Goal: Task Accomplishment & Management: Use online tool/utility

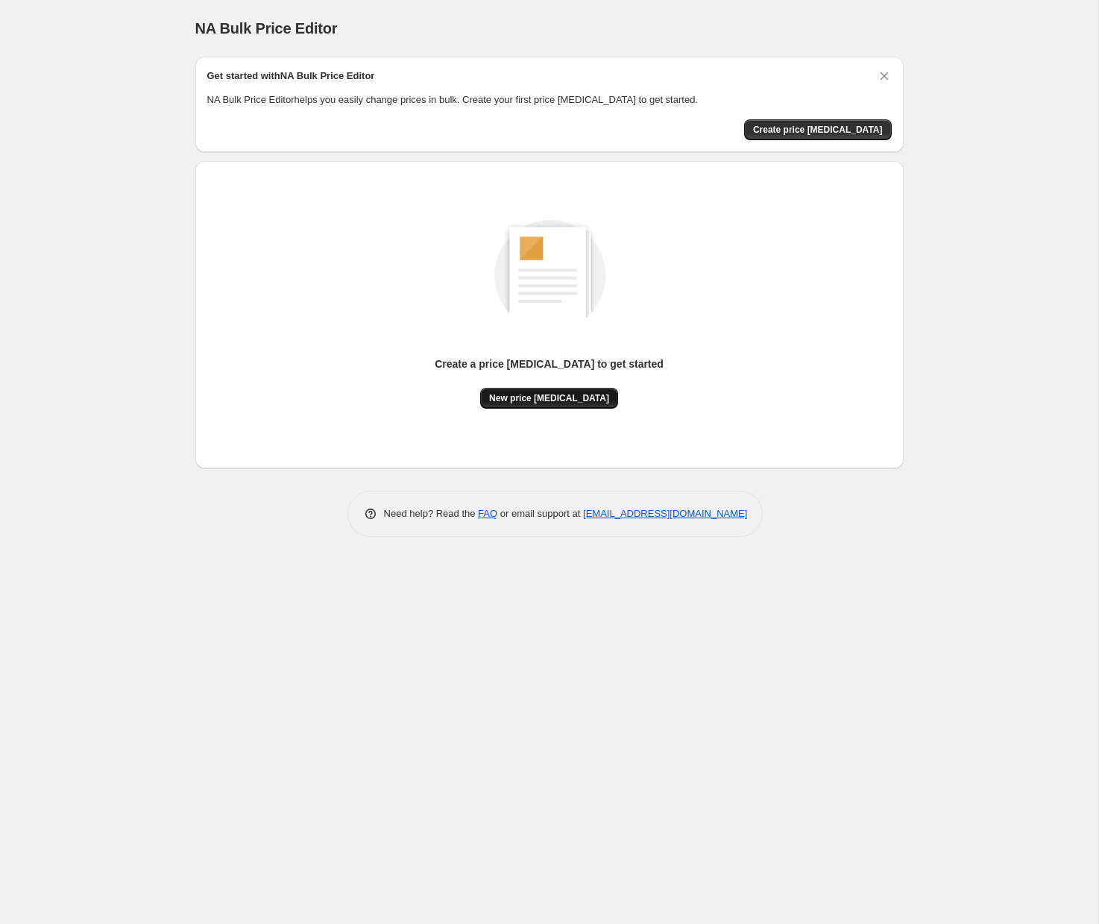
click at [570, 405] on button "New price change job" at bounding box center [549, 398] width 138 height 21
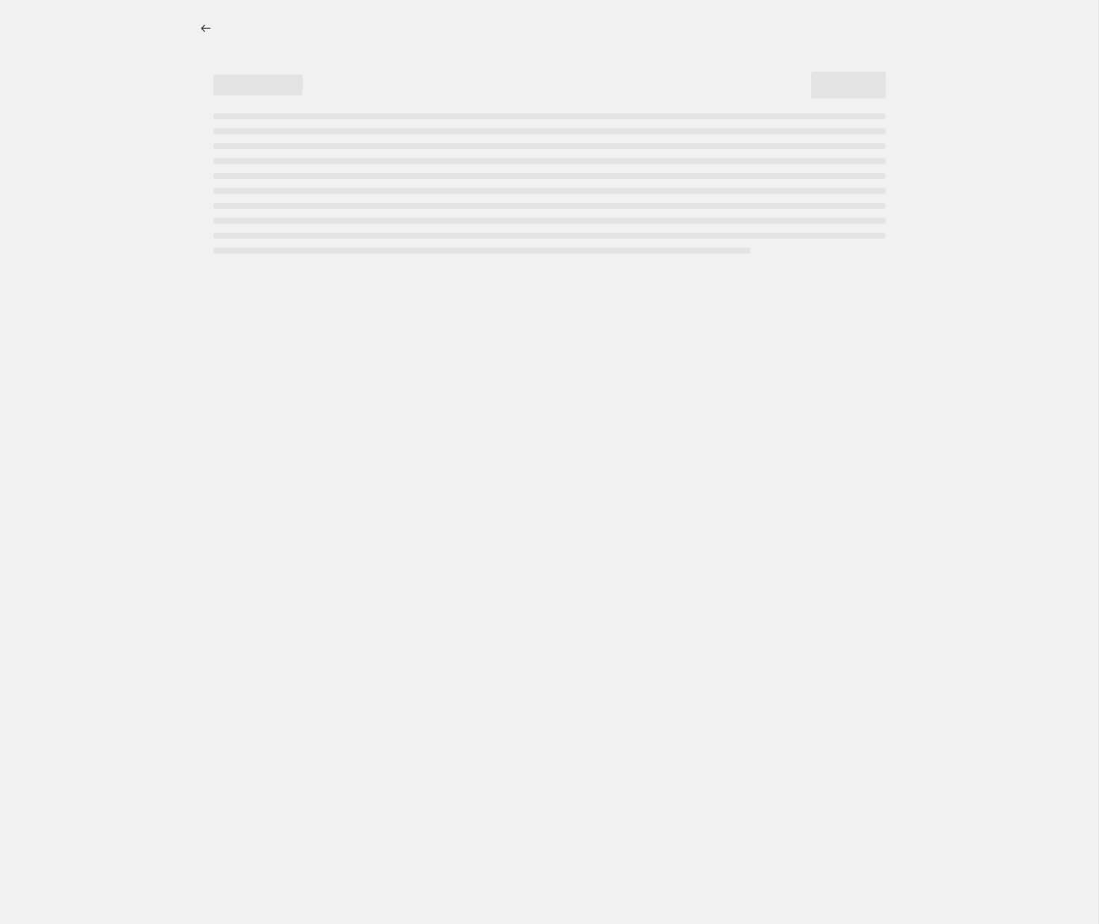
select select "percentage"
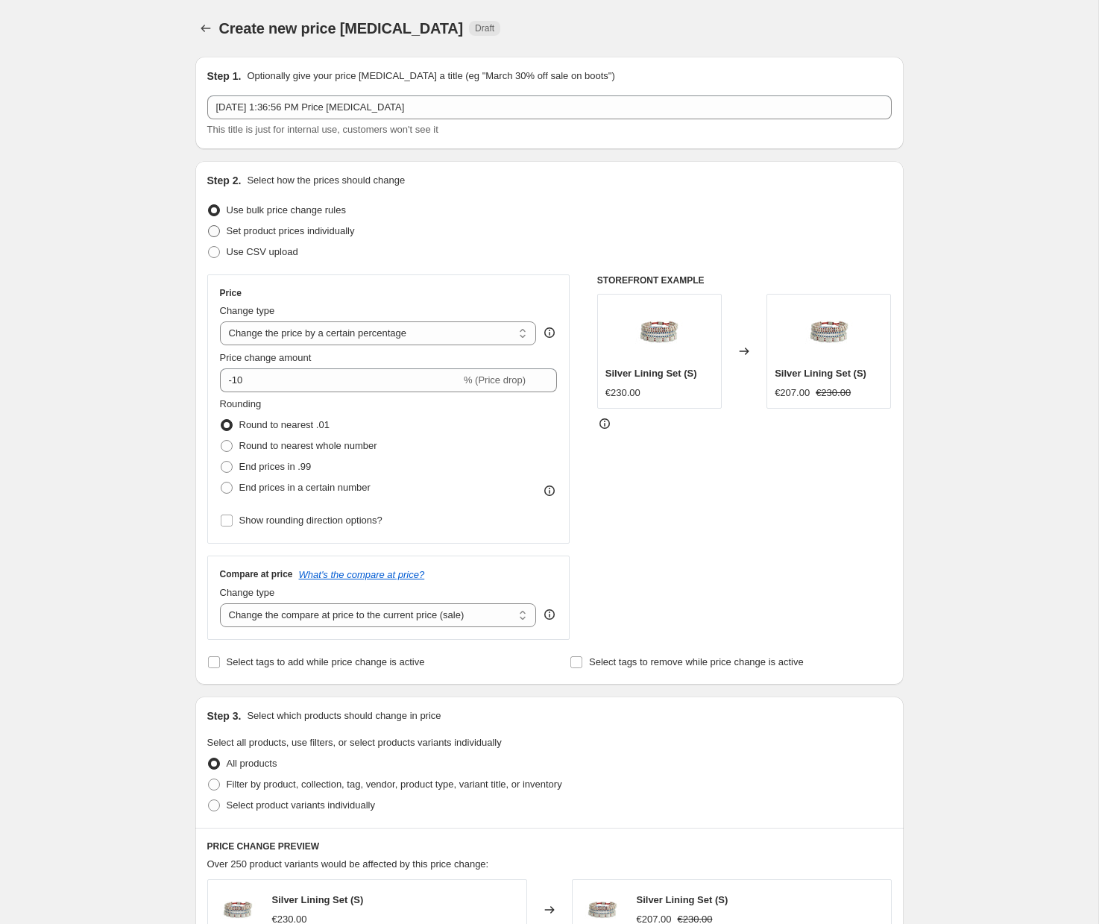
click at [245, 230] on span "Set product prices individually" at bounding box center [291, 230] width 128 height 11
click at [209, 226] on input "Set product prices individually" at bounding box center [208, 225] width 1 height 1
radio input "true"
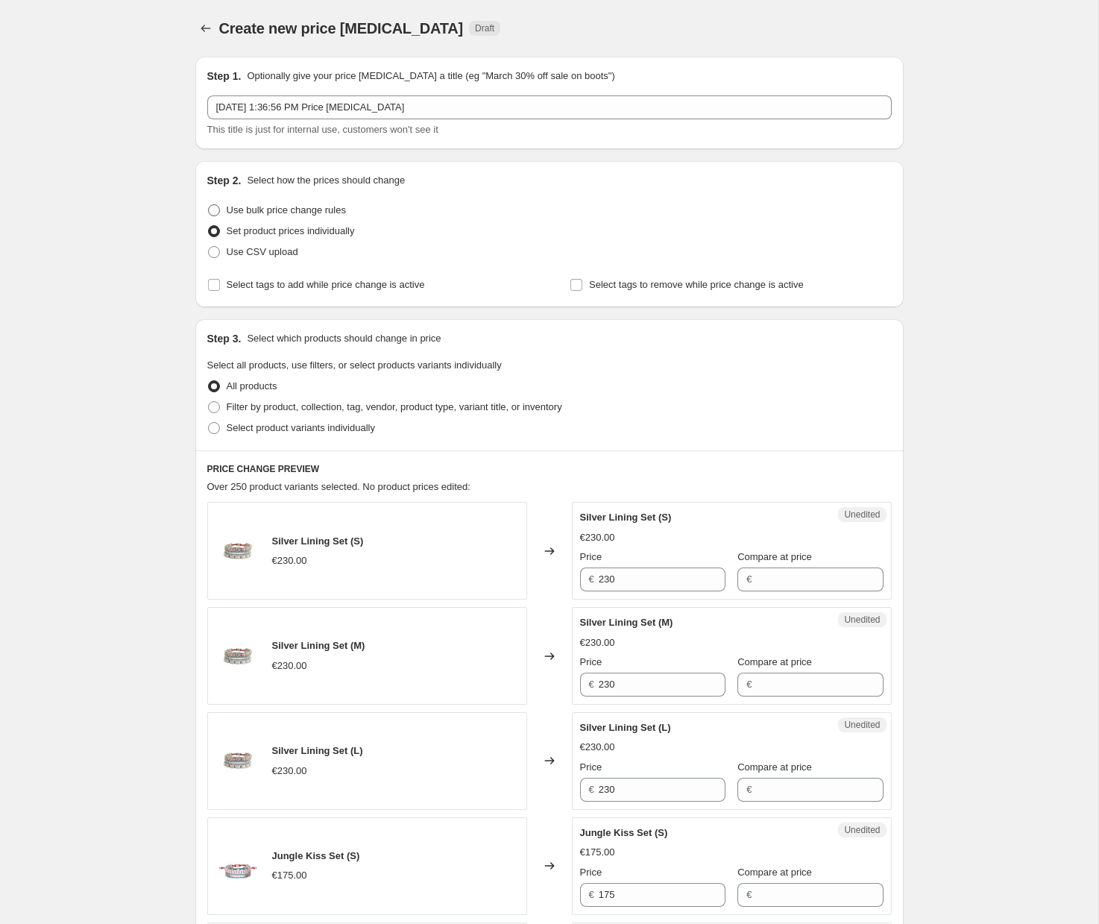
click at [240, 209] on span "Use bulk price change rules" at bounding box center [286, 209] width 119 height 11
click at [209, 205] on input "Use bulk price change rules" at bounding box center [208, 204] width 1 height 1
radio input "true"
select select "percentage"
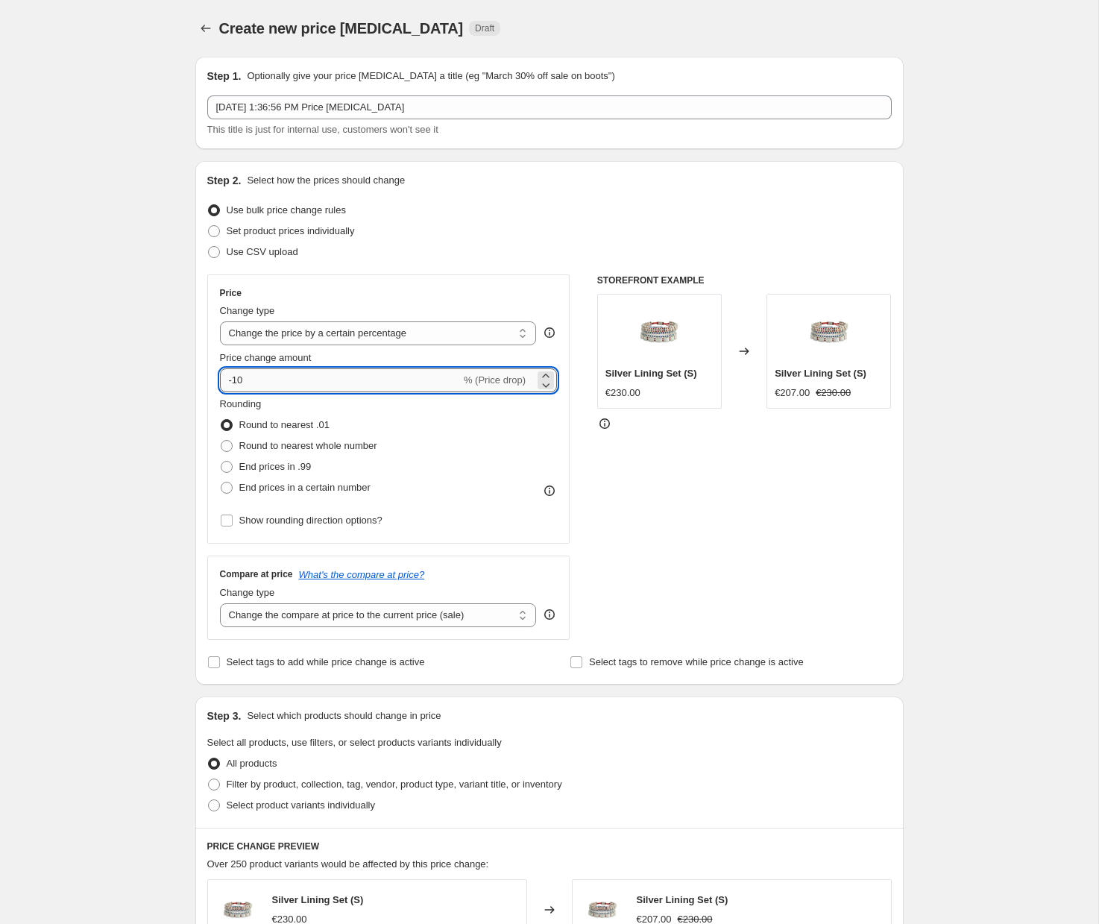
click at [279, 384] on input "-10" at bounding box center [340, 380] width 241 height 24
type input "-1"
type input "-20"
click at [262, 444] on span "Round to nearest whole number" at bounding box center [308, 445] width 138 height 11
click at [221, 441] on input "Round to nearest whole number" at bounding box center [221, 440] width 1 height 1
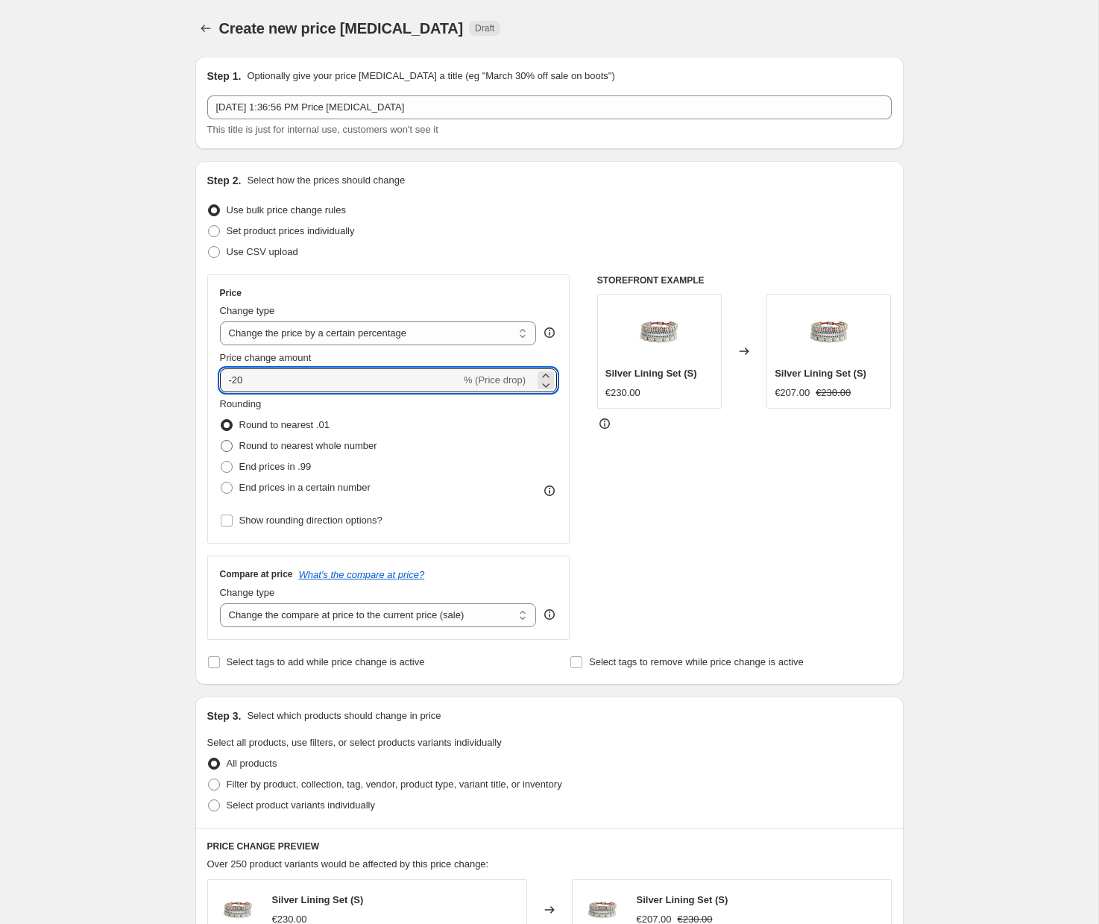
radio input "true"
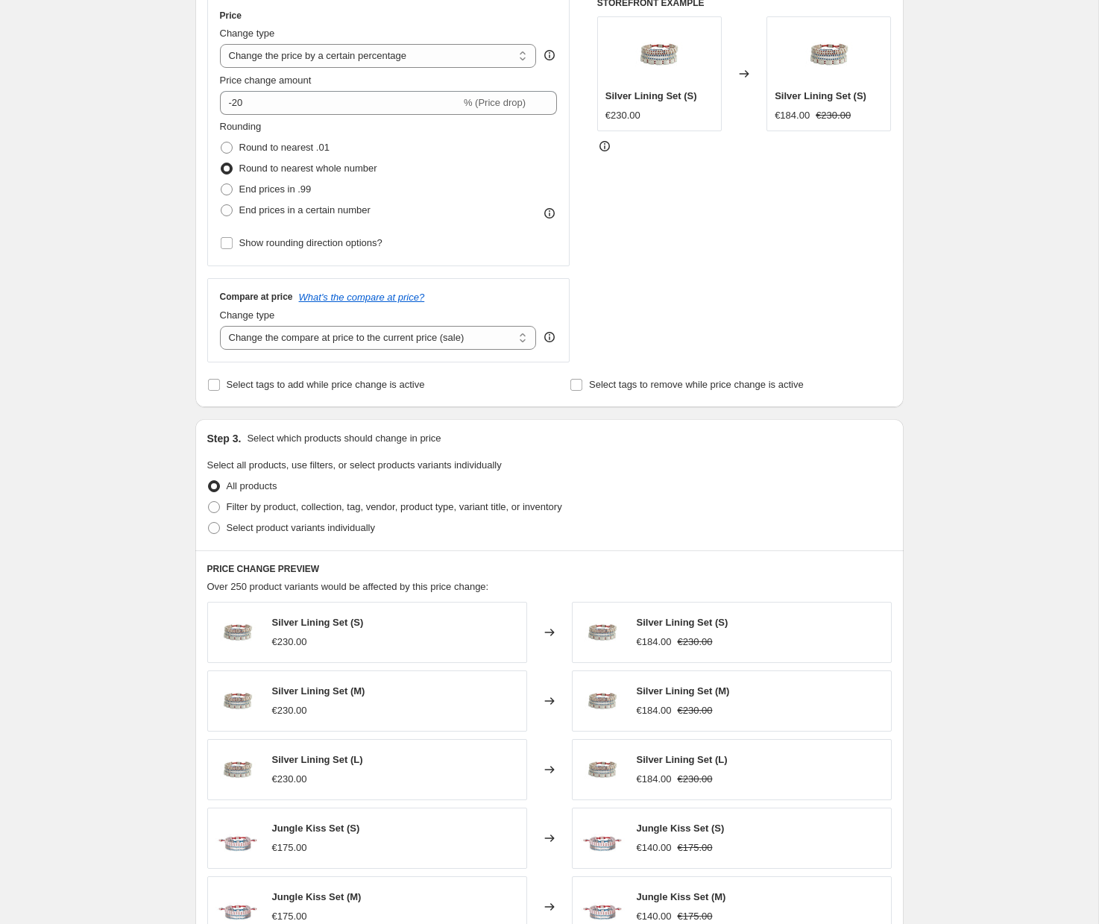
scroll to position [294, 0]
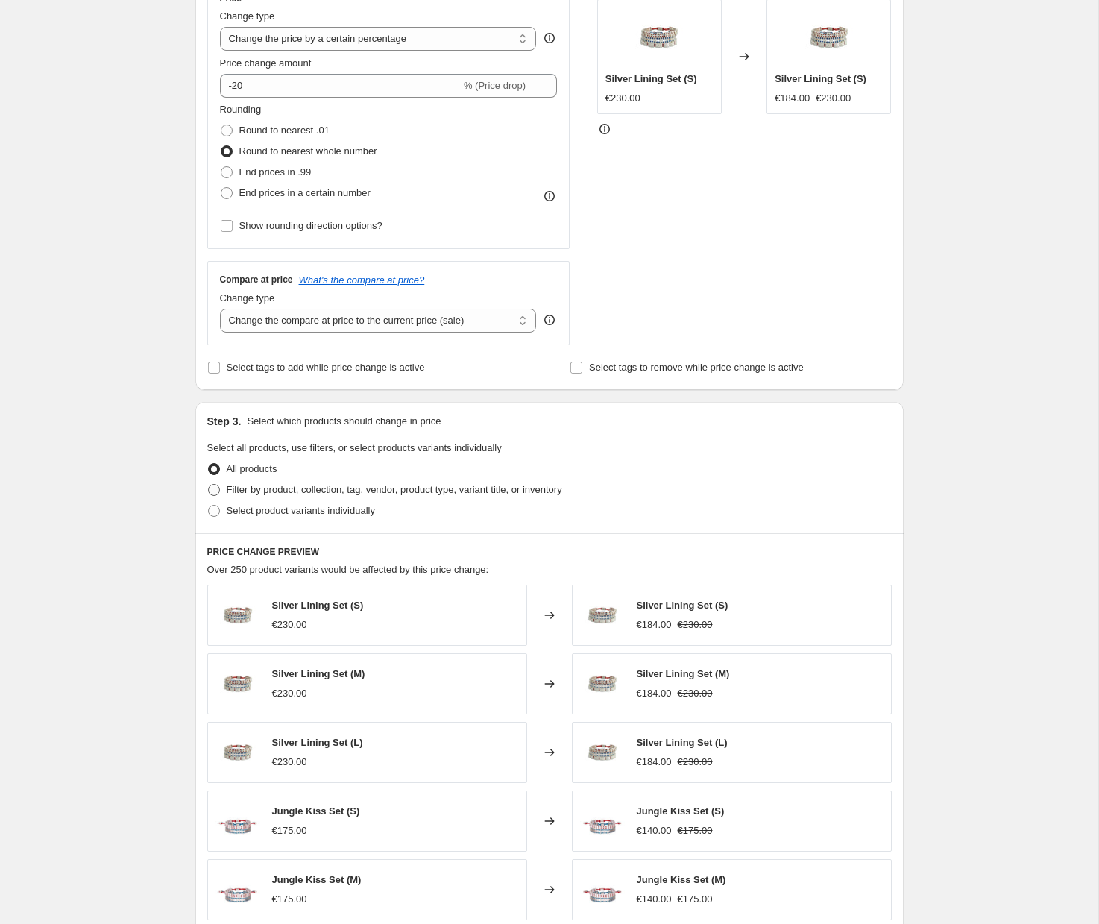
click at [238, 485] on span "Filter by product, collection, tag, vendor, product type, variant title, or inv…" at bounding box center [394, 489] width 335 height 11
click at [209, 485] on input "Filter by product, collection, tag, vendor, product type, variant title, or inv…" at bounding box center [208, 484] width 1 height 1
radio input "true"
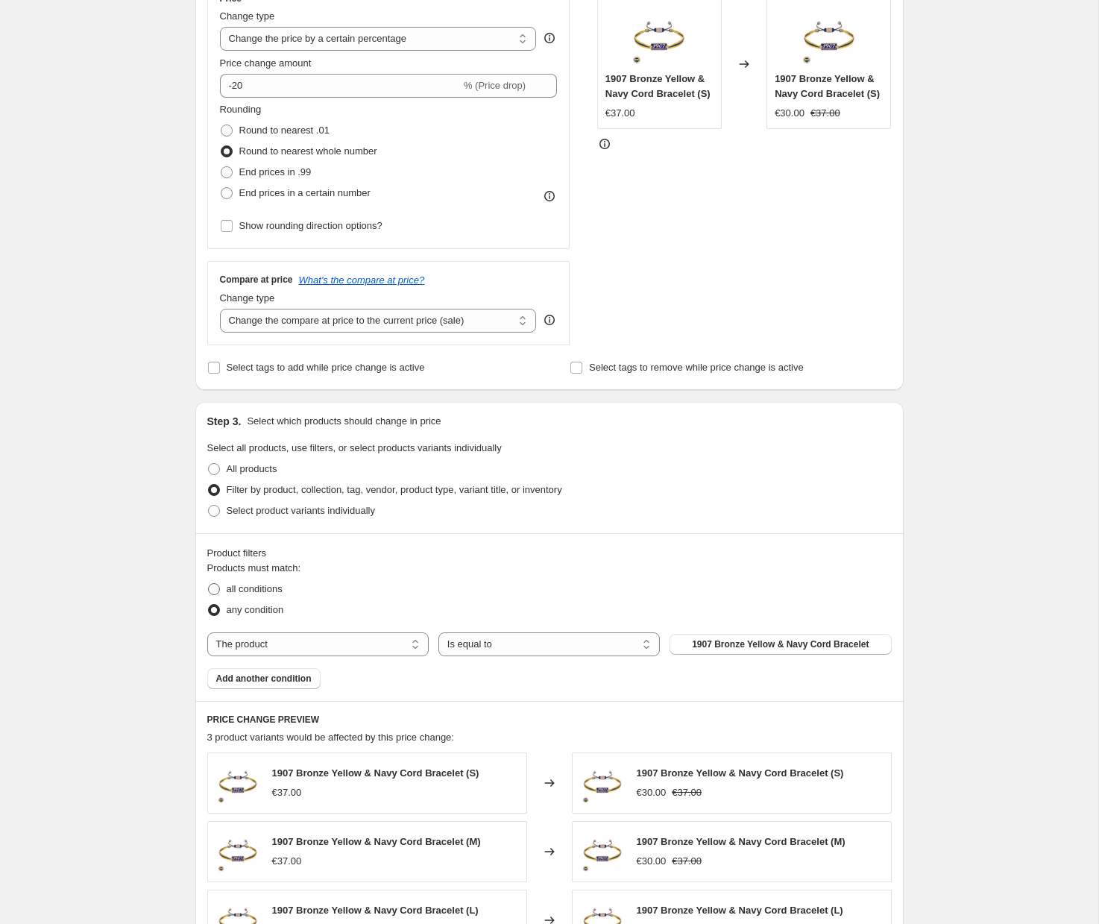
click at [218, 588] on span at bounding box center [214, 589] width 12 height 12
click at [209, 584] on input "all conditions" at bounding box center [208, 583] width 1 height 1
radio input "true"
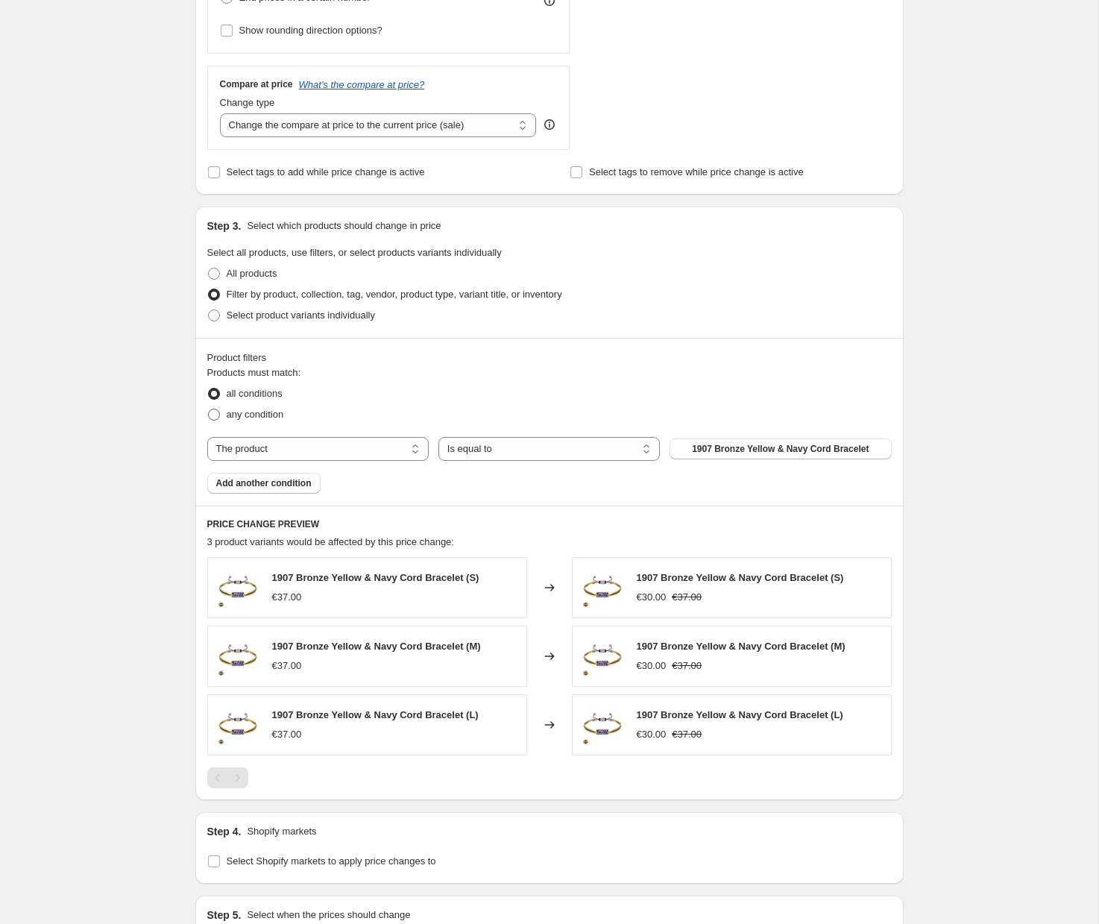
scroll to position [538, 0]
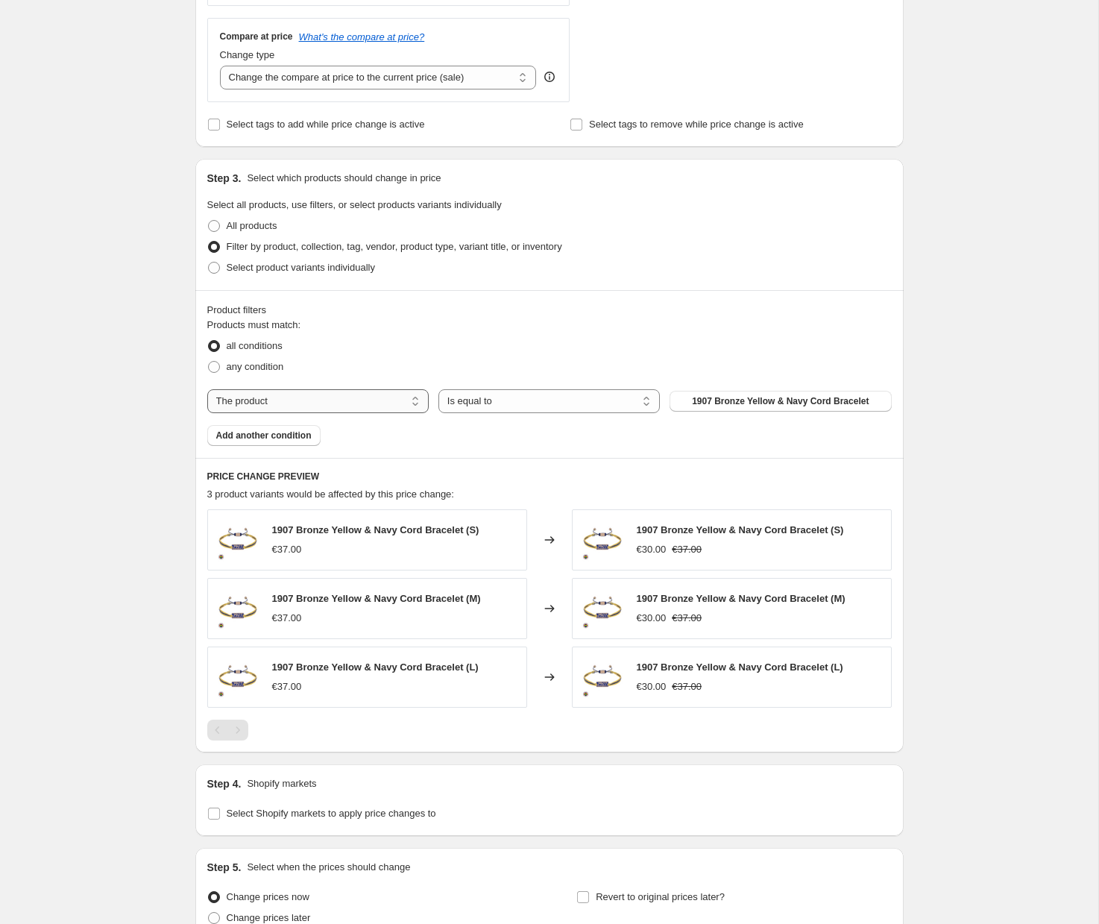
click at [255, 409] on select "The product The product's collection The product's tag The product's vendor The…" at bounding box center [317, 401] width 221 height 24
select select "collection"
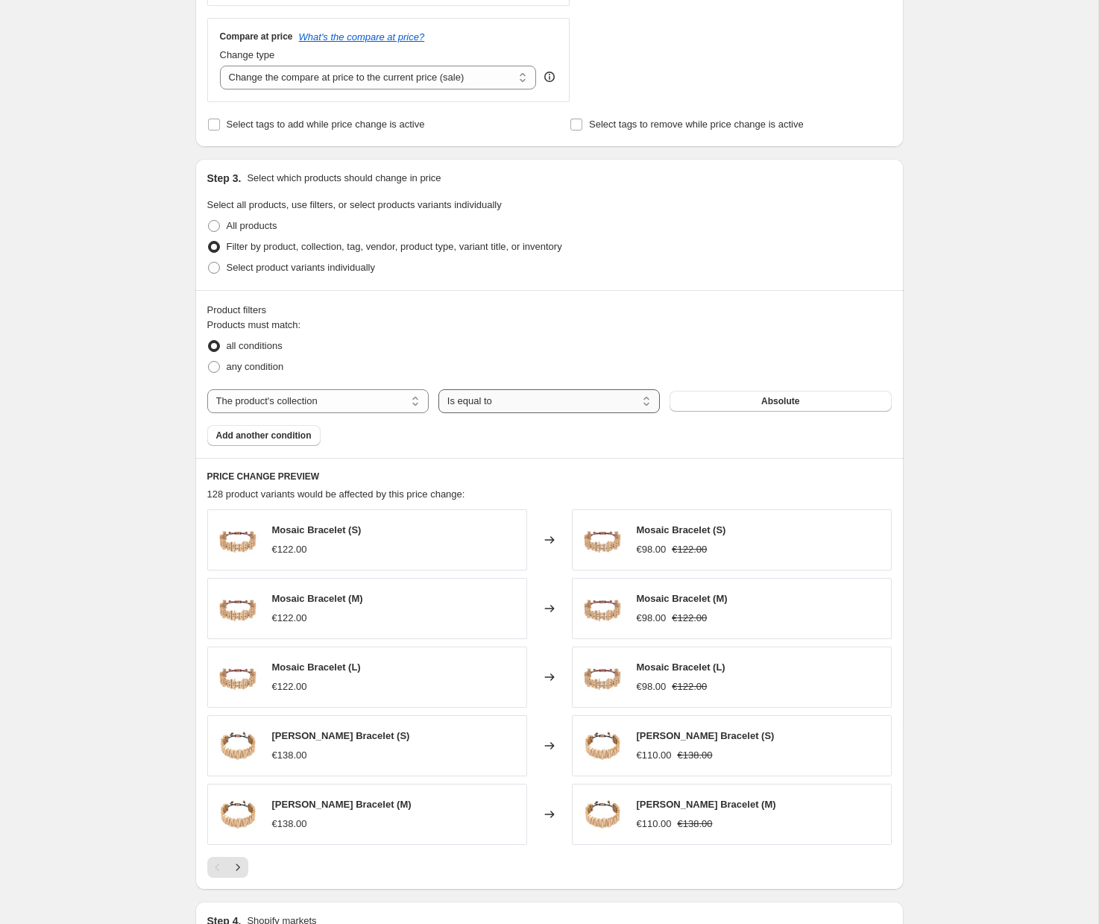
click at [508, 403] on select "Is equal to Is not equal to" at bounding box center [548, 401] width 221 height 24
select select "not_equal"
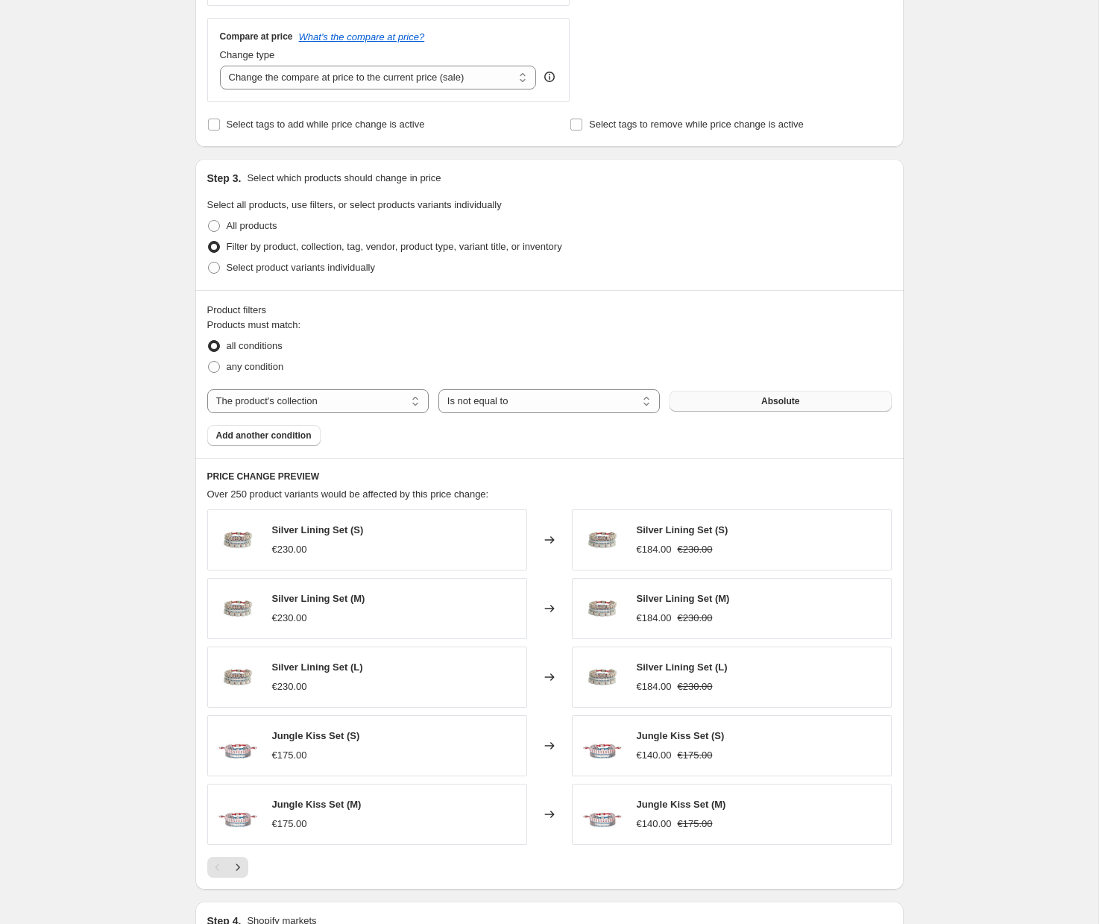
click at [772, 406] on span "Absolute" at bounding box center [780, 401] width 38 height 12
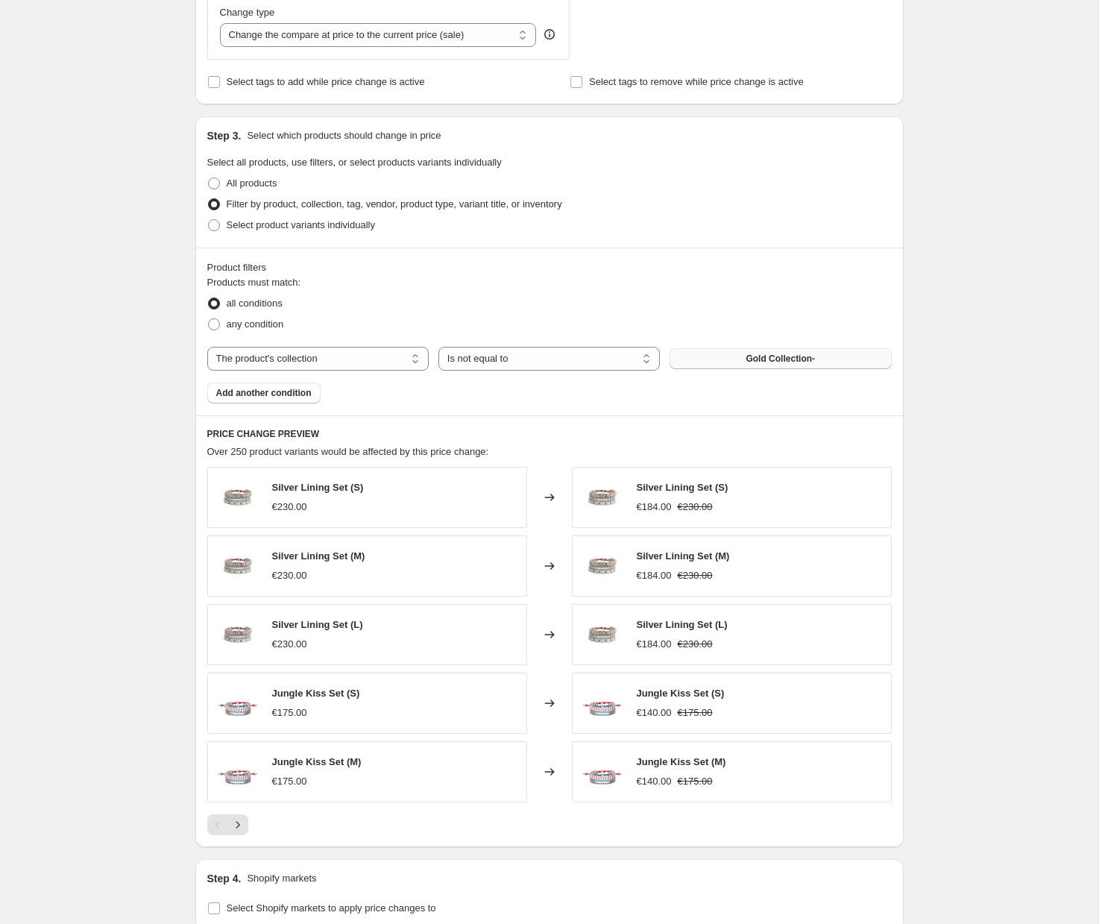
scroll to position [584, 0]
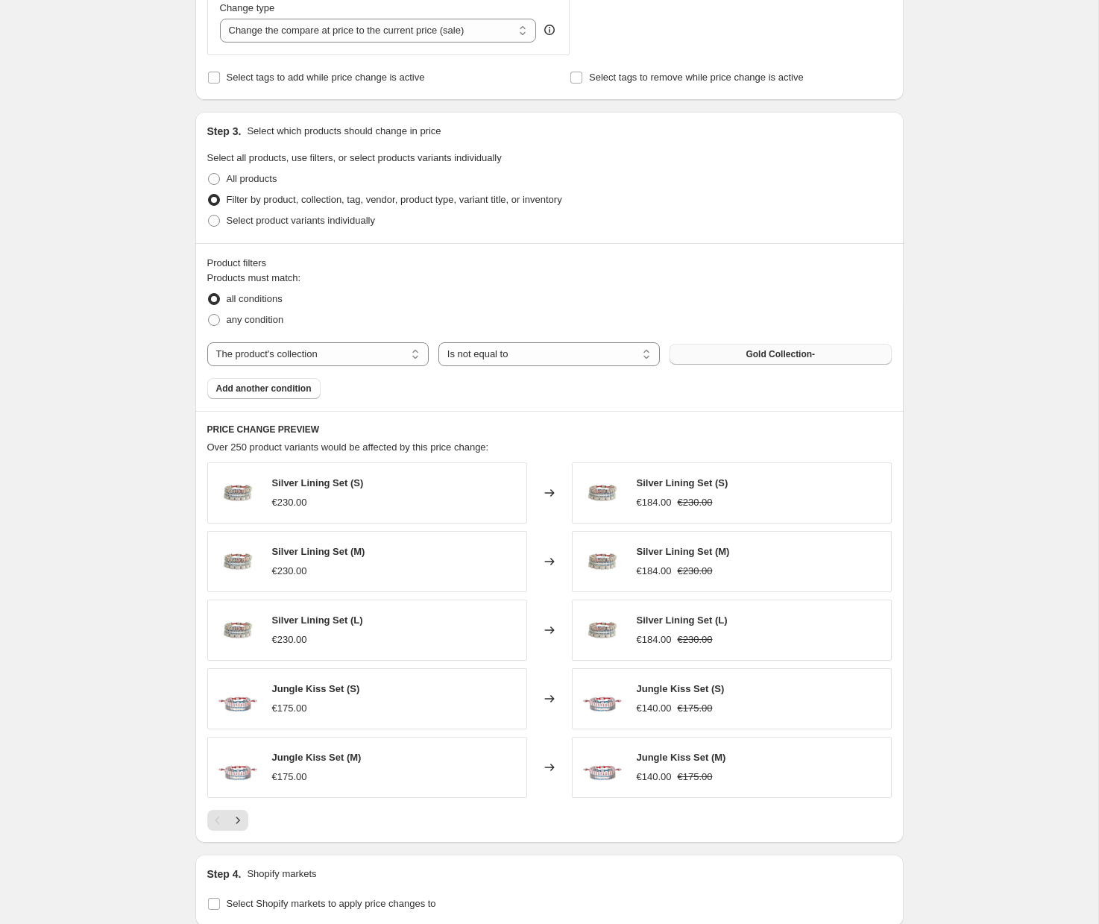
click at [288, 399] on div "Product filters Products must match: all conditions any condition The product T…" at bounding box center [549, 327] width 708 height 168
click at [284, 386] on span "Add another condition" at bounding box center [263, 388] width 95 height 12
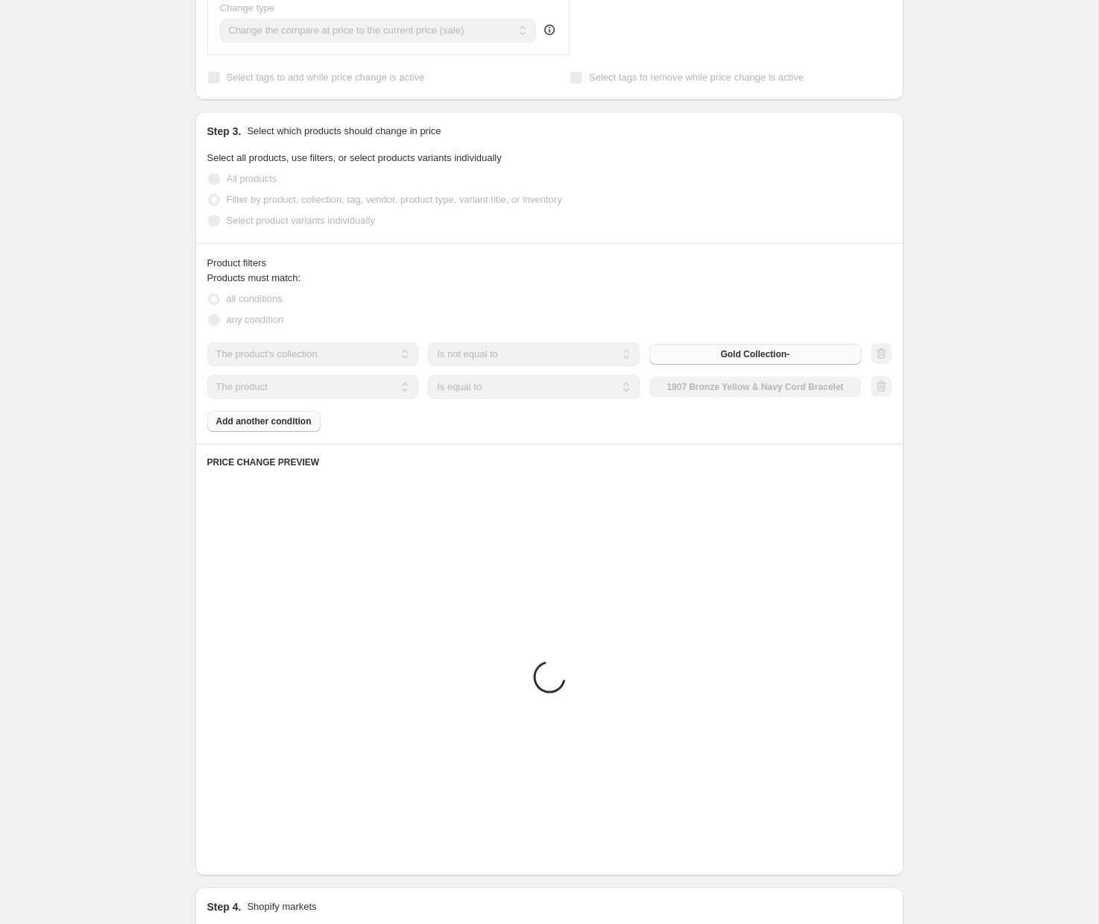
scroll to position [494, 0]
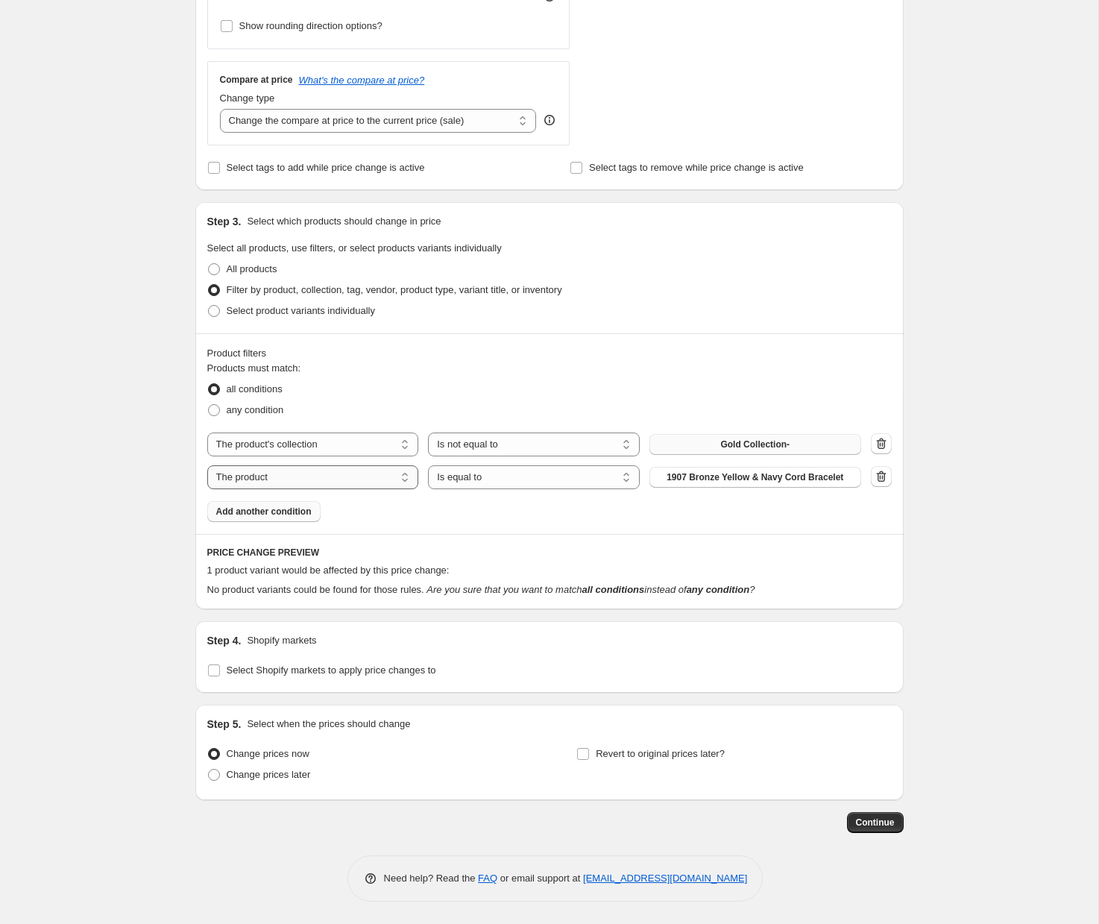
click at [324, 478] on select "The product The product's collection The product's tag The product's vendor The…" at bounding box center [313, 477] width 212 height 24
select select "collection"
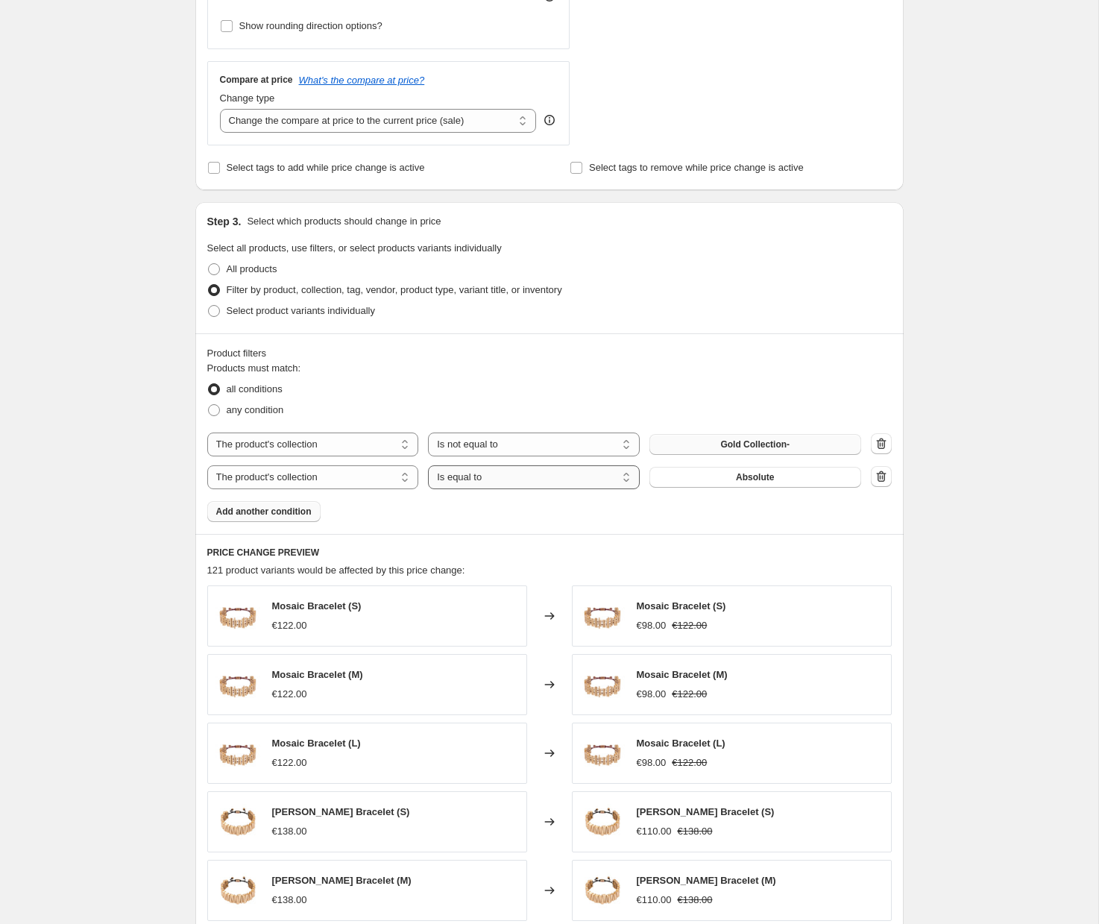
click at [576, 482] on select "Is equal to Is not equal to" at bounding box center [534, 477] width 212 height 24
select select "not_equal"
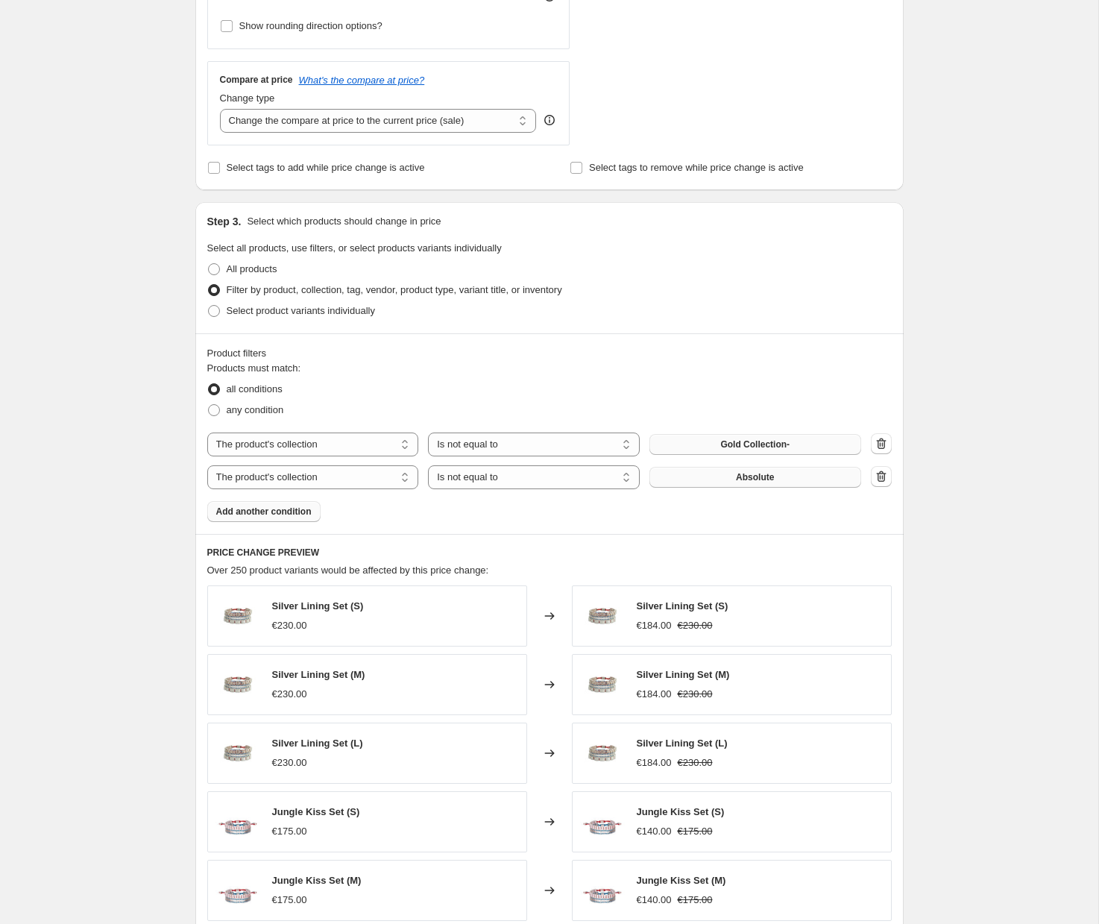
click at [760, 481] on span "Absolute" at bounding box center [755, 477] width 38 height 12
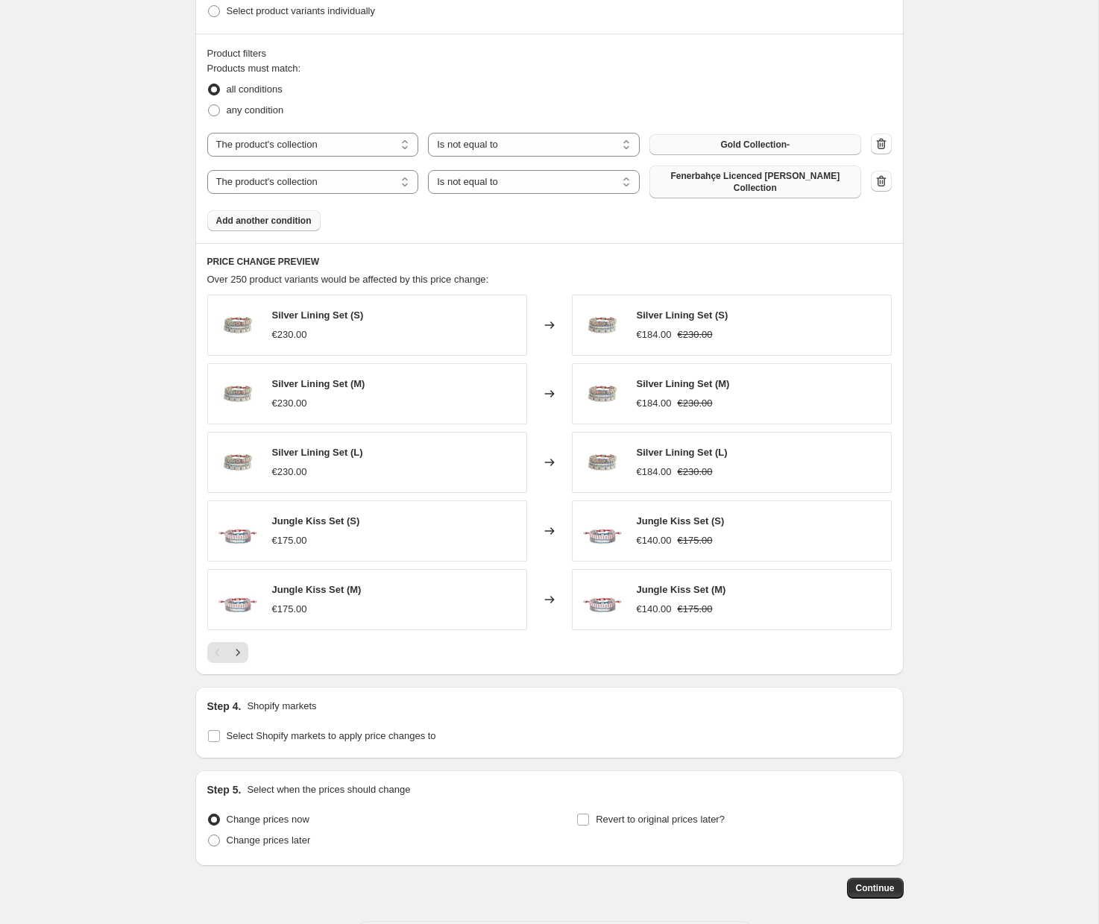
scroll to position [860, 0]
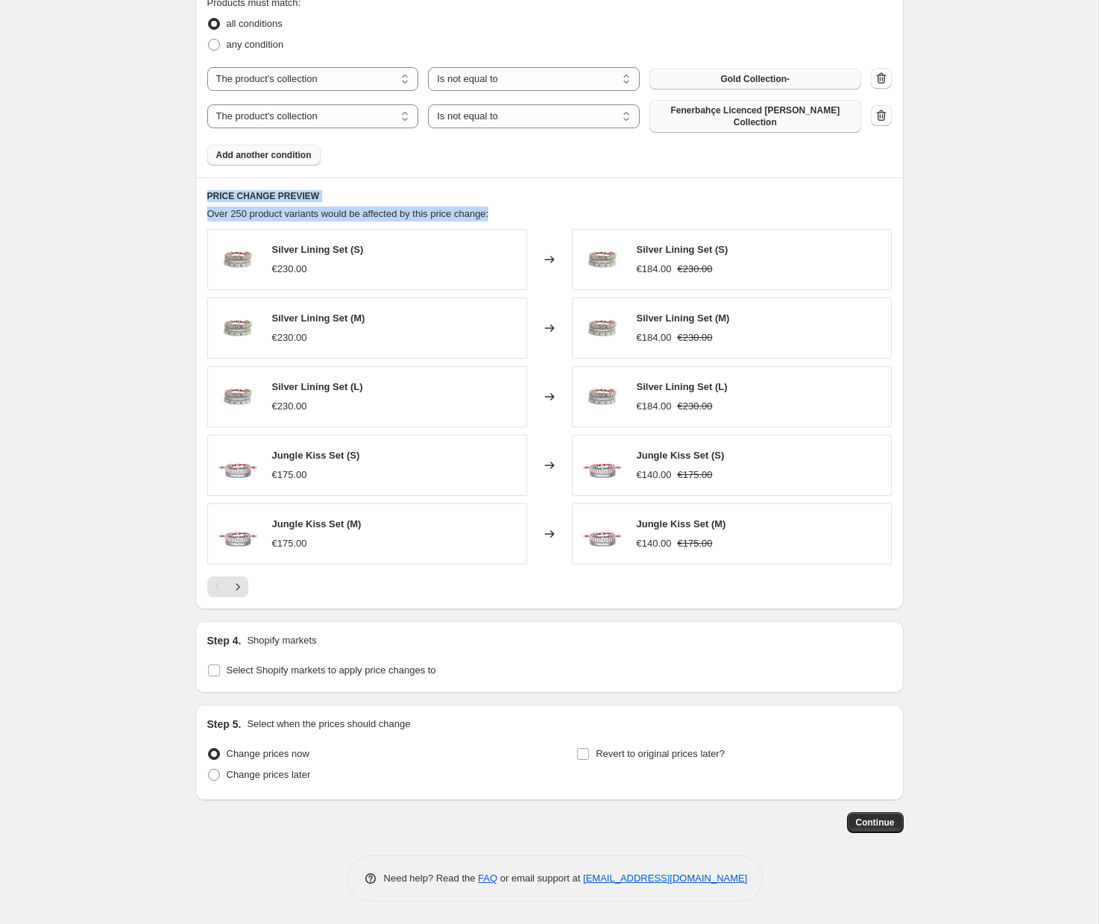
drag, startPoint x: 196, startPoint y: 198, endPoint x: 564, endPoint y: 215, distance: 368.7
click at [570, 219] on div "PRICE CHANGE PREVIEW Over 250 product variants would be affected by this price …" at bounding box center [549, 393] width 708 height 432
click at [565, 217] on div "Over 250 product variants would be affected by this price change:" at bounding box center [549, 214] width 684 height 15
drag, startPoint x: 565, startPoint y: 217, endPoint x: 127, endPoint y: 192, distance: 439.1
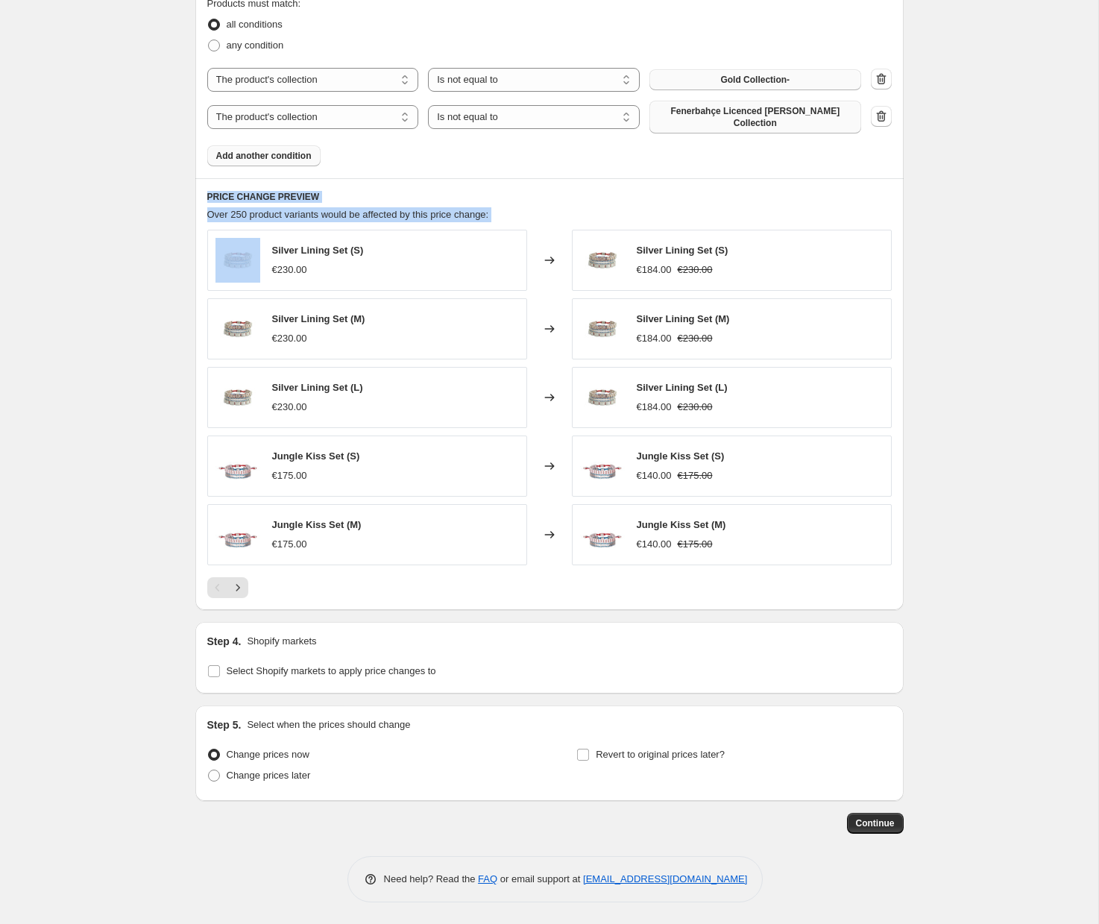
click at [127, 192] on div "Create new price change job. This page is ready Create new price change job Dra…" at bounding box center [549, 32] width 1098 height 1783
click at [142, 231] on div "Create new price change job. This page is ready Create new price change job Dra…" at bounding box center [549, 32] width 1098 height 1783
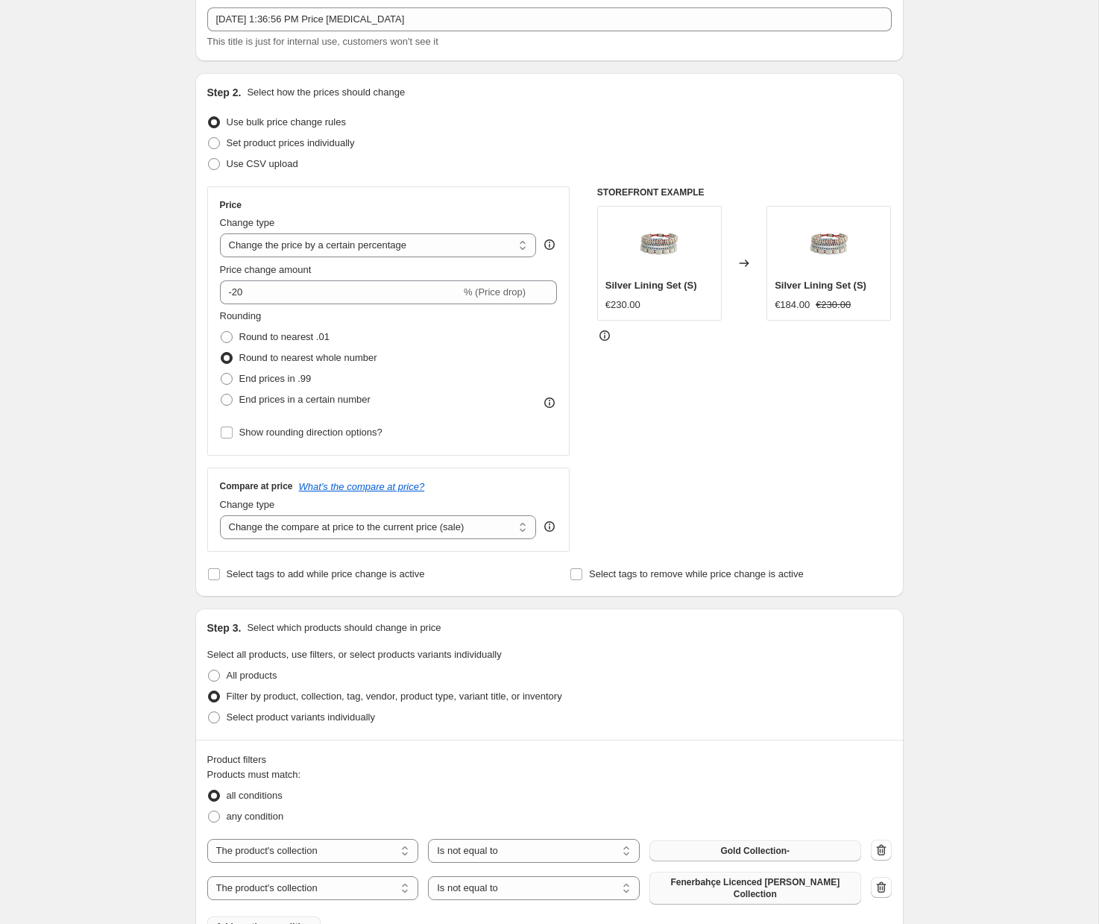
scroll to position [0, 0]
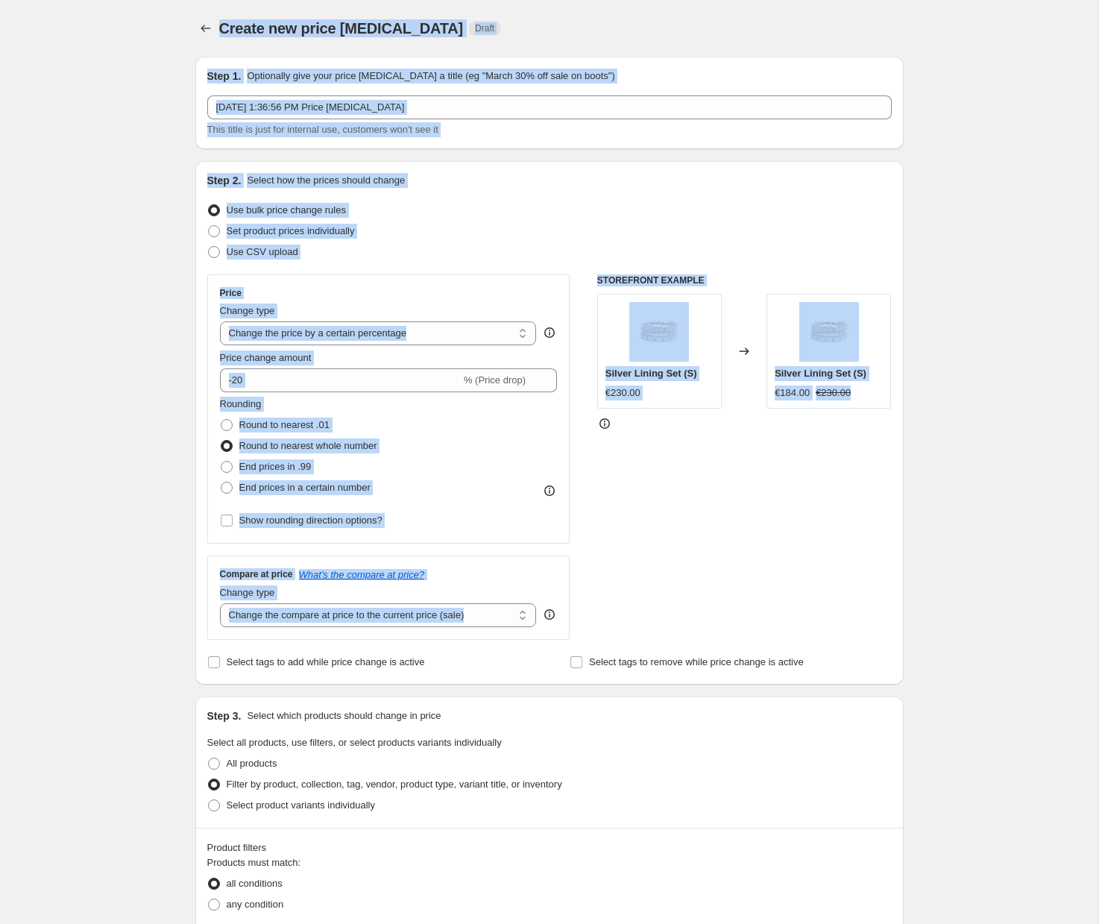
drag, startPoint x: 341, startPoint y: 195, endPoint x: 677, endPoint y: 521, distance: 468.2
click at [677, 521] on div "Create new price change job. This page is ready Create new price change job Dra…" at bounding box center [549, 891] width 1098 height 1783
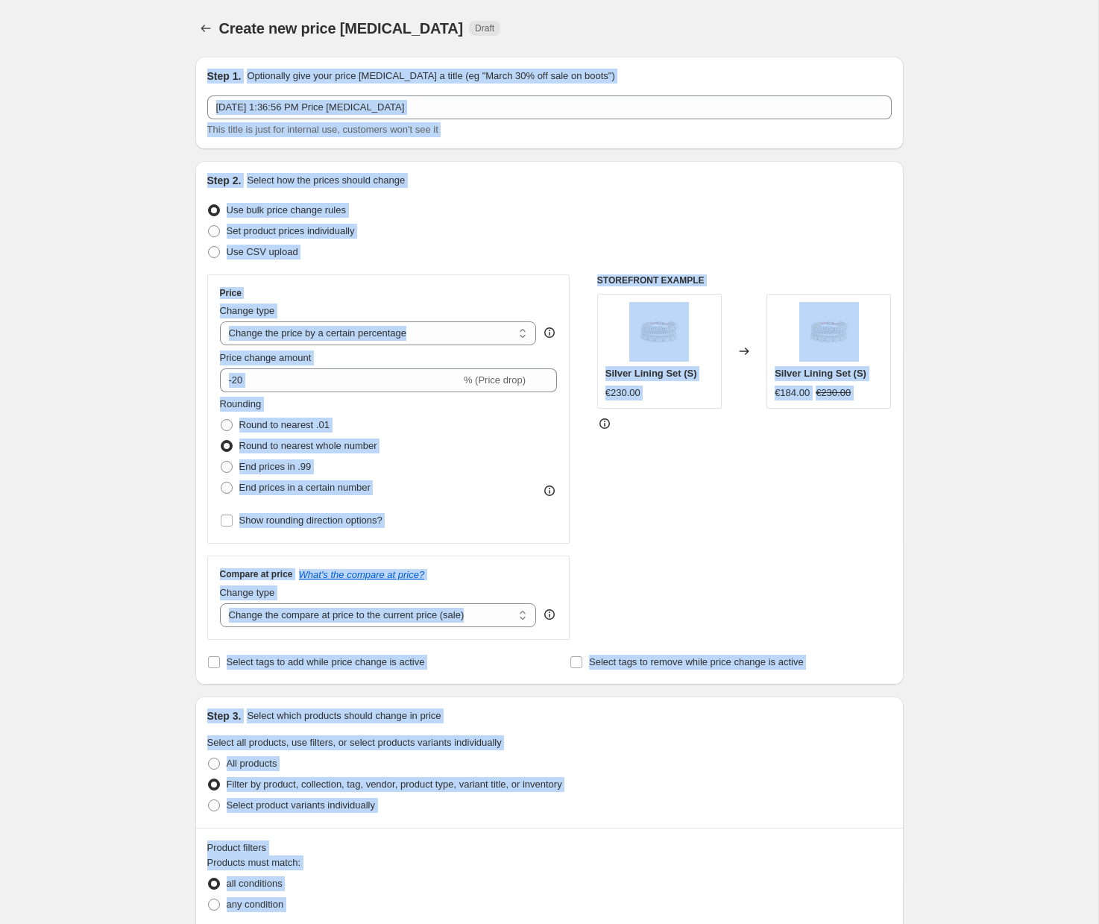
drag, startPoint x: 949, startPoint y: 789, endPoint x: 178, endPoint y: 64, distance: 1058.5
click at [178, 64] on div "Create new price change job. This page is ready Create new price change job Dra…" at bounding box center [549, 891] width 1098 height 1783
click at [128, 114] on div "Create new price change job. This page is ready Create new price change job Dra…" at bounding box center [549, 891] width 1098 height 1783
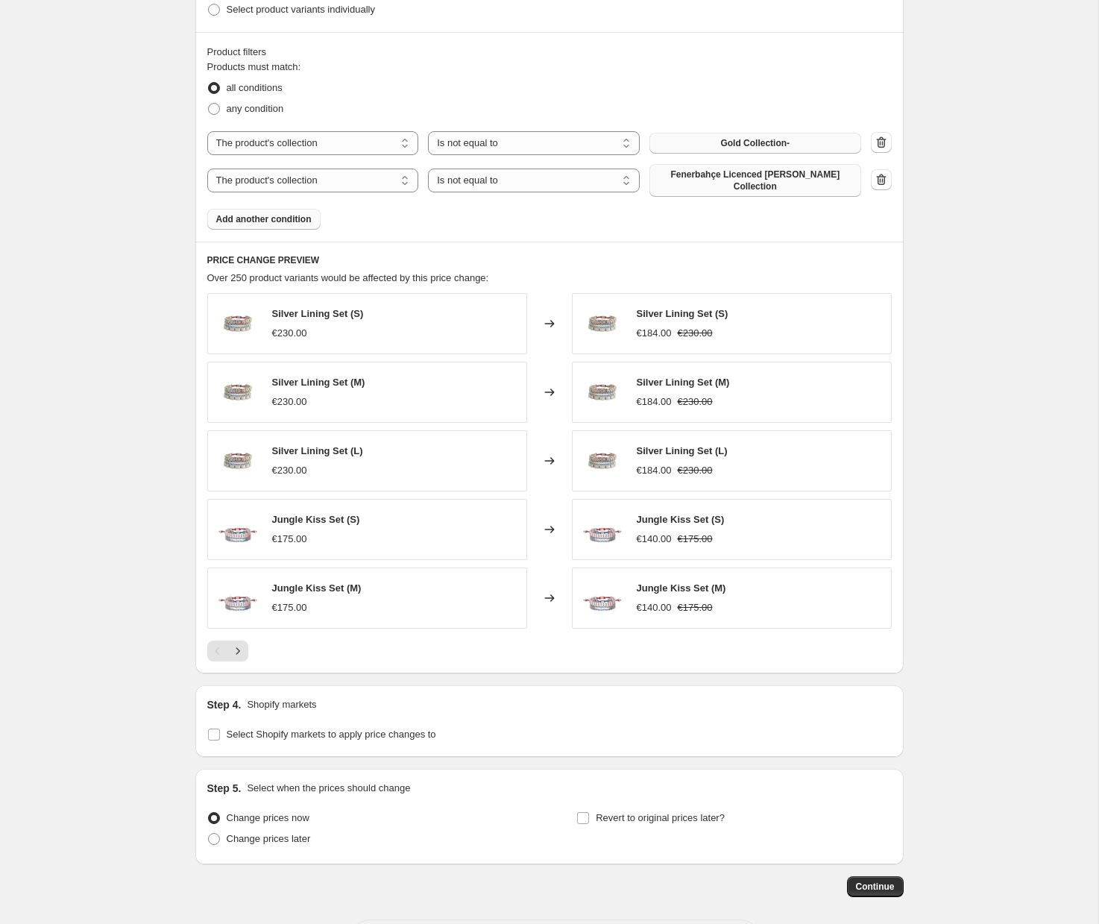
scroll to position [860, 0]
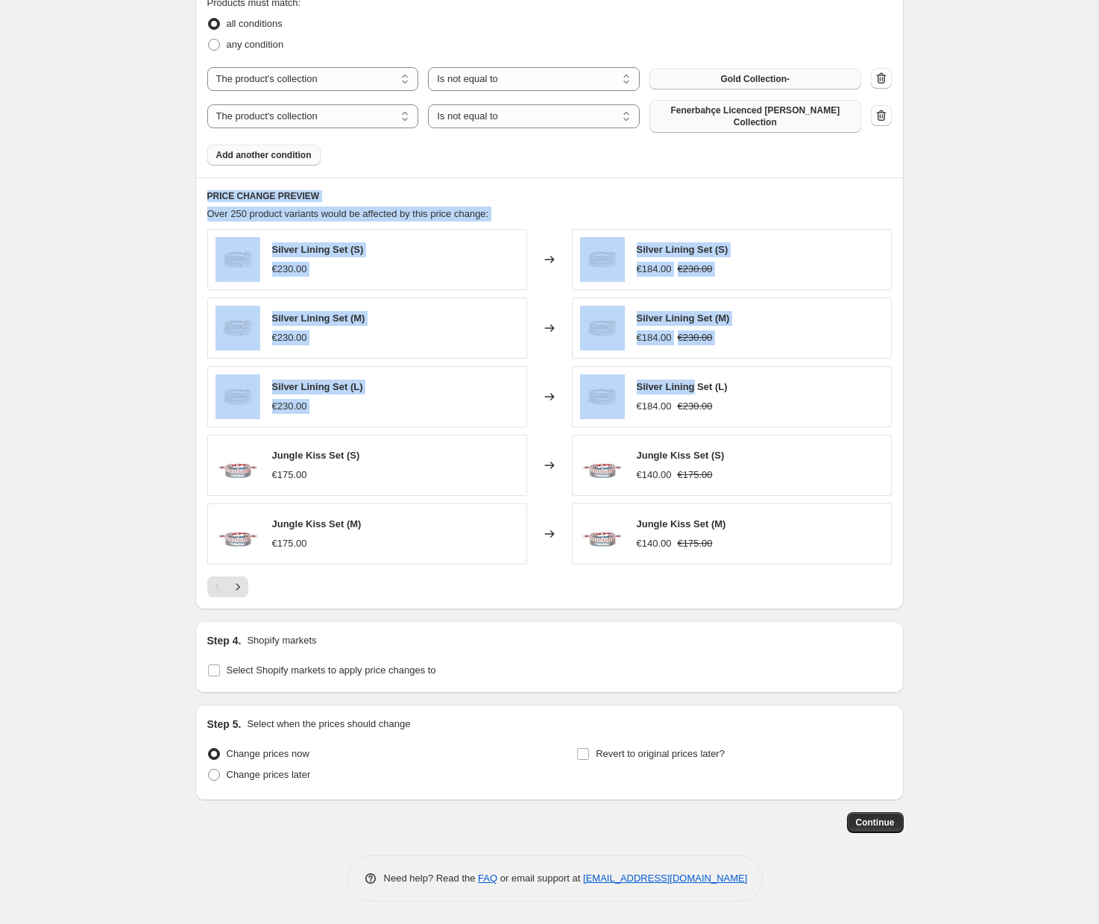
drag, startPoint x: 247, startPoint y: 203, endPoint x: 696, endPoint y: 394, distance: 487.7
click at [696, 394] on div "Create new price change job. This page is ready Create new price change job Dra…" at bounding box center [549, 31] width 1098 height 1783
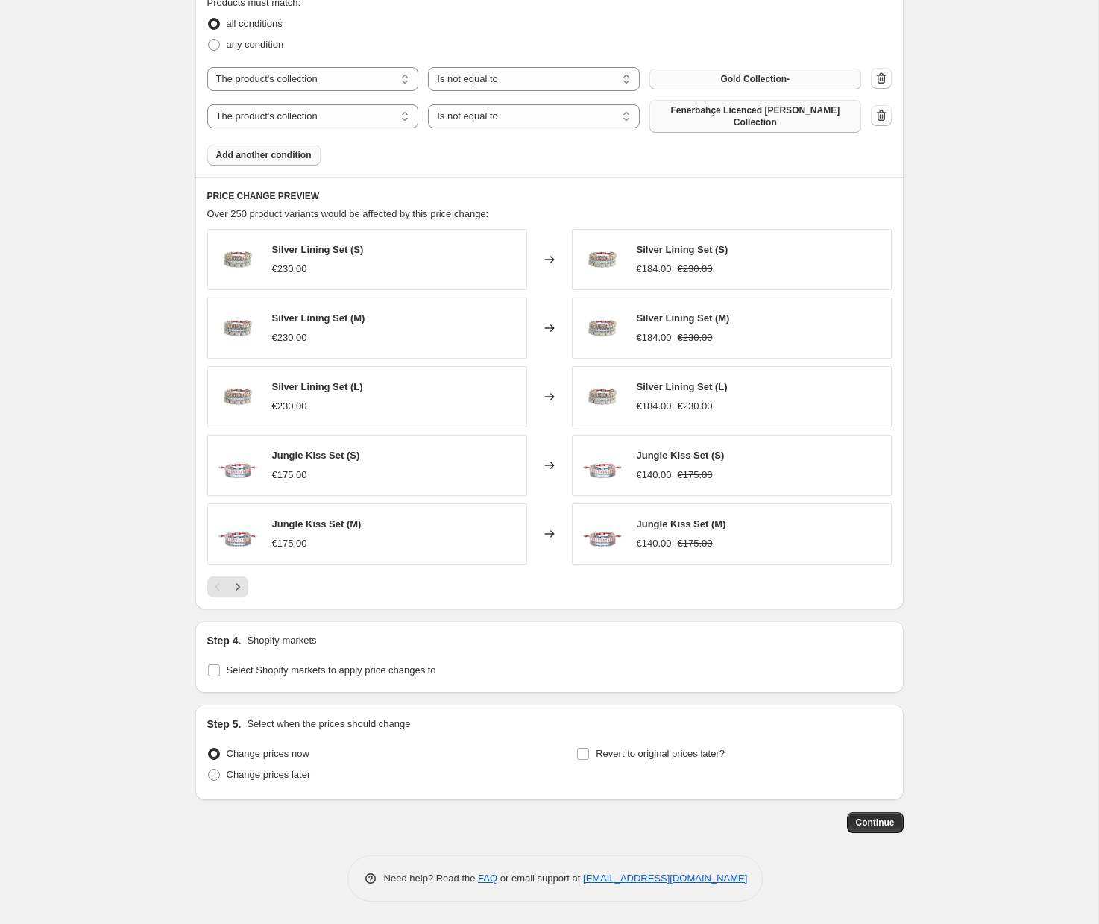
click at [963, 564] on div "Create new price change job. This page is ready Create new price change job Dra…" at bounding box center [549, 31] width 1098 height 1783
click at [67, 101] on div "Create new price change job. This page is ready Create new price change job Dra…" at bounding box center [549, 31] width 1098 height 1783
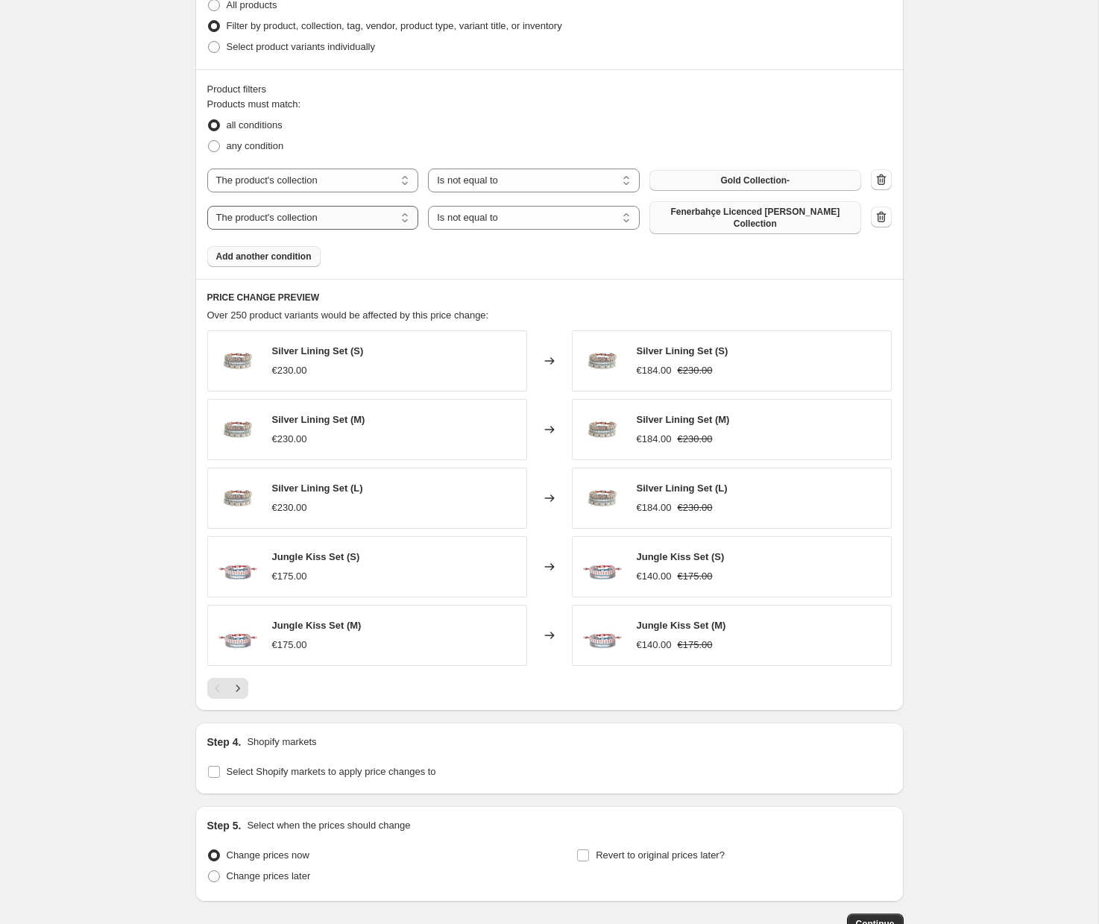
scroll to position [823, 0]
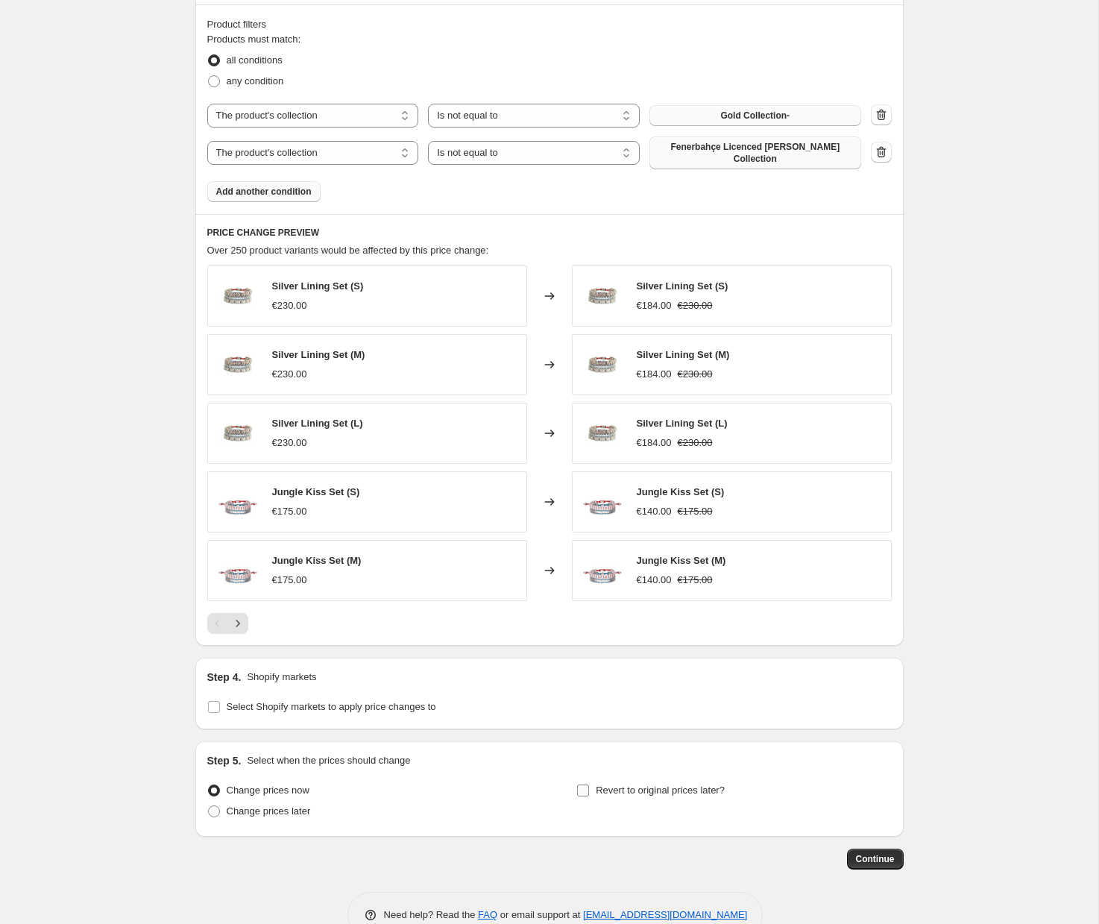
click at [590, 794] on span at bounding box center [582, 790] width 13 height 13
click at [589, 794] on input "Revert to original prices later?" at bounding box center [583, 790] width 12 height 12
checkbox input "true"
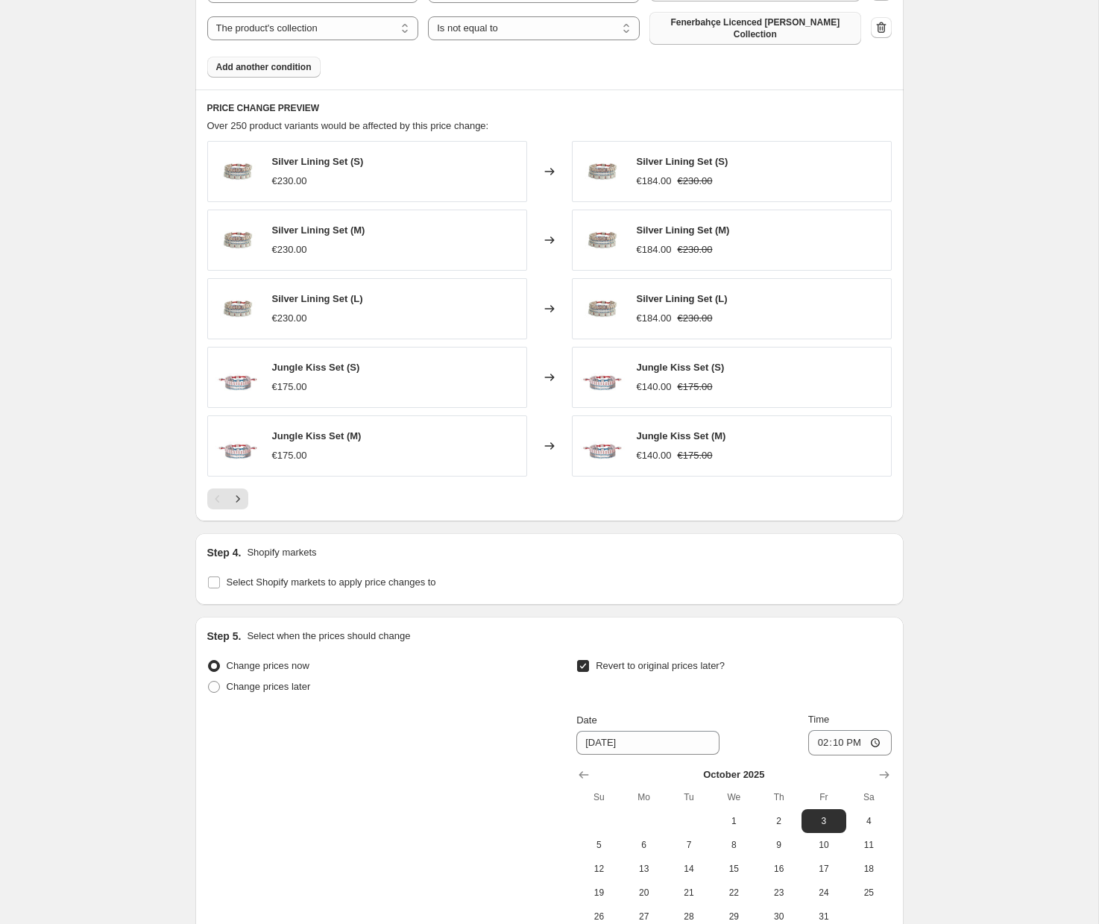
scroll to position [998, 0]
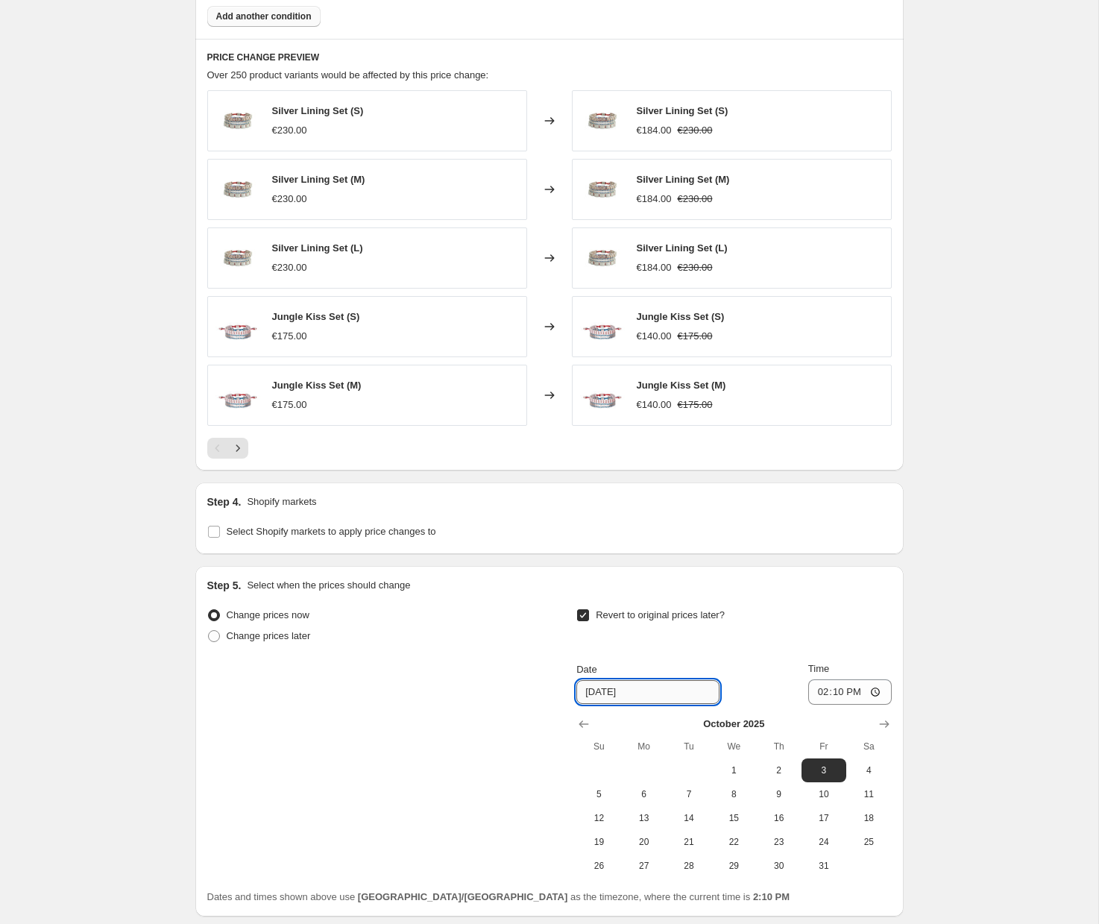
click at [641, 695] on input "[DATE]" at bounding box center [647, 692] width 143 height 24
click at [586, 724] on icon "Show previous month, September 2025" at bounding box center [584, 723] width 10 height 7
click at [693, 860] on span "30" at bounding box center [688, 866] width 33 height 12
type input "[DATE]"
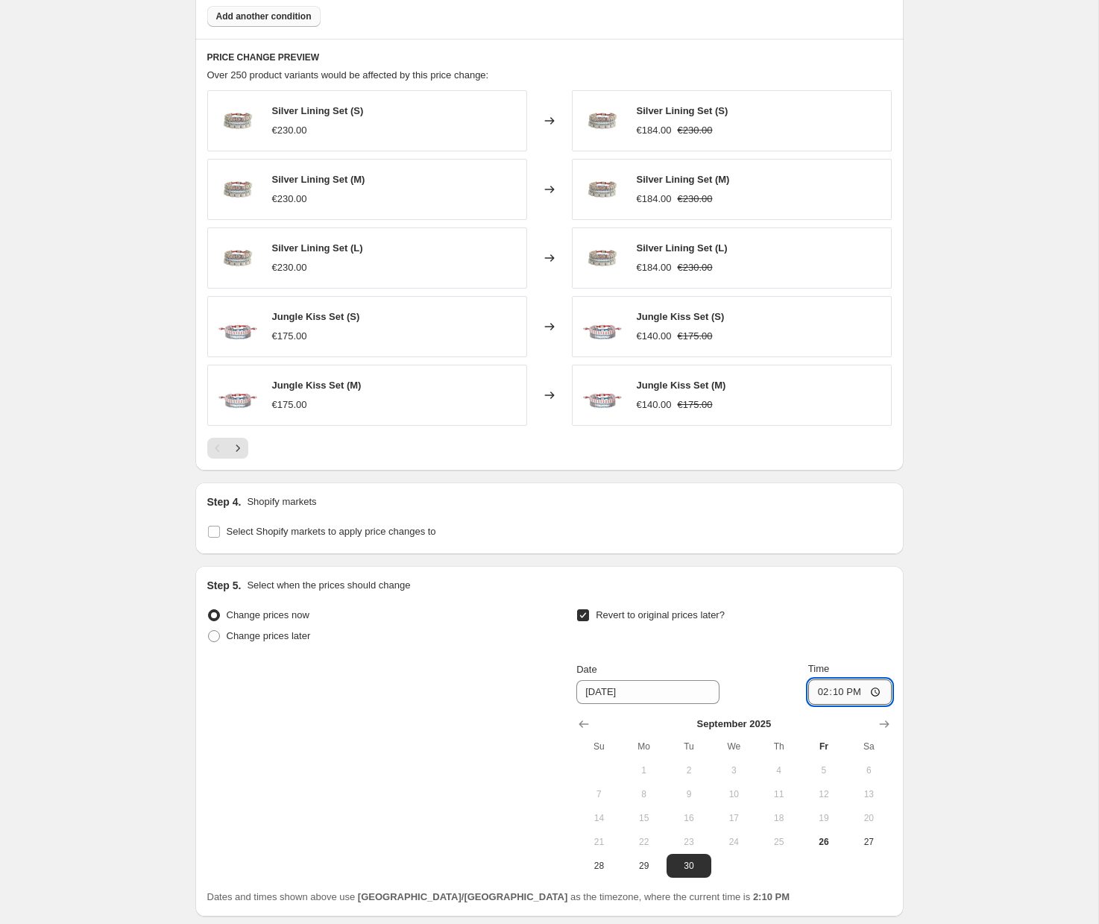
click at [845, 690] on input "14:10" at bounding box center [849, 691] width 83 height 25
click at [839, 691] on input "14:10" at bounding box center [849, 691] width 83 height 25
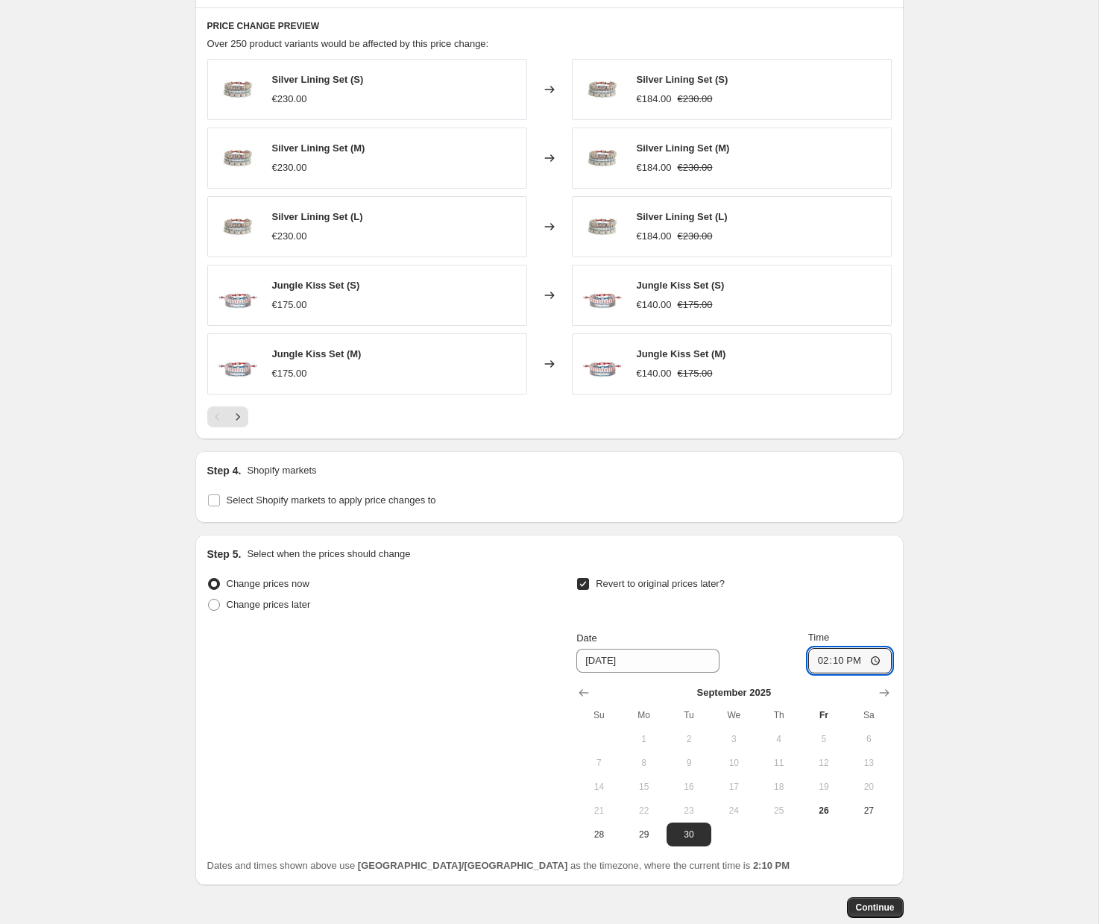
scroll to position [1034, 0]
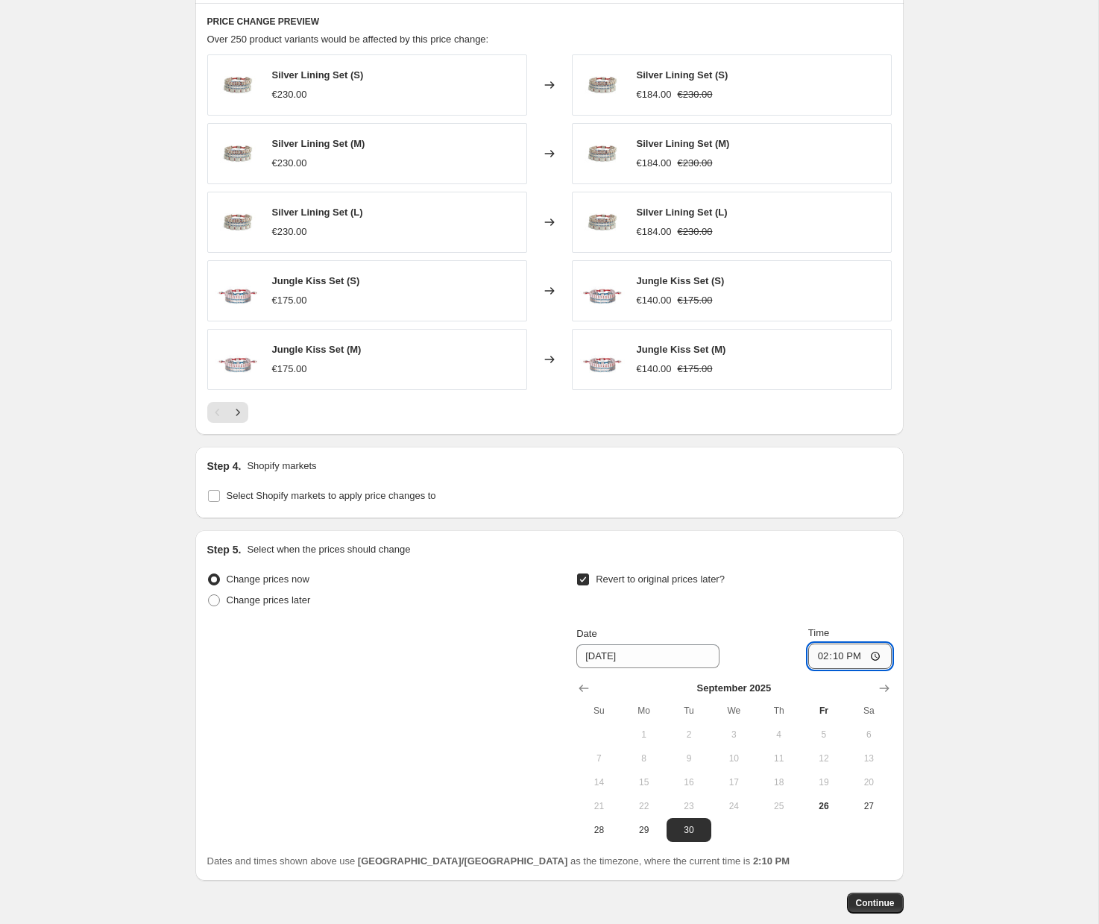
click at [878, 657] on input "14:10" at bounding box center [849, 655] width 83 height 25
type input "23:55"
click at [869, 608] on div "Revert to original prices later?" at bounding box center [733, 591] width 315 height 45
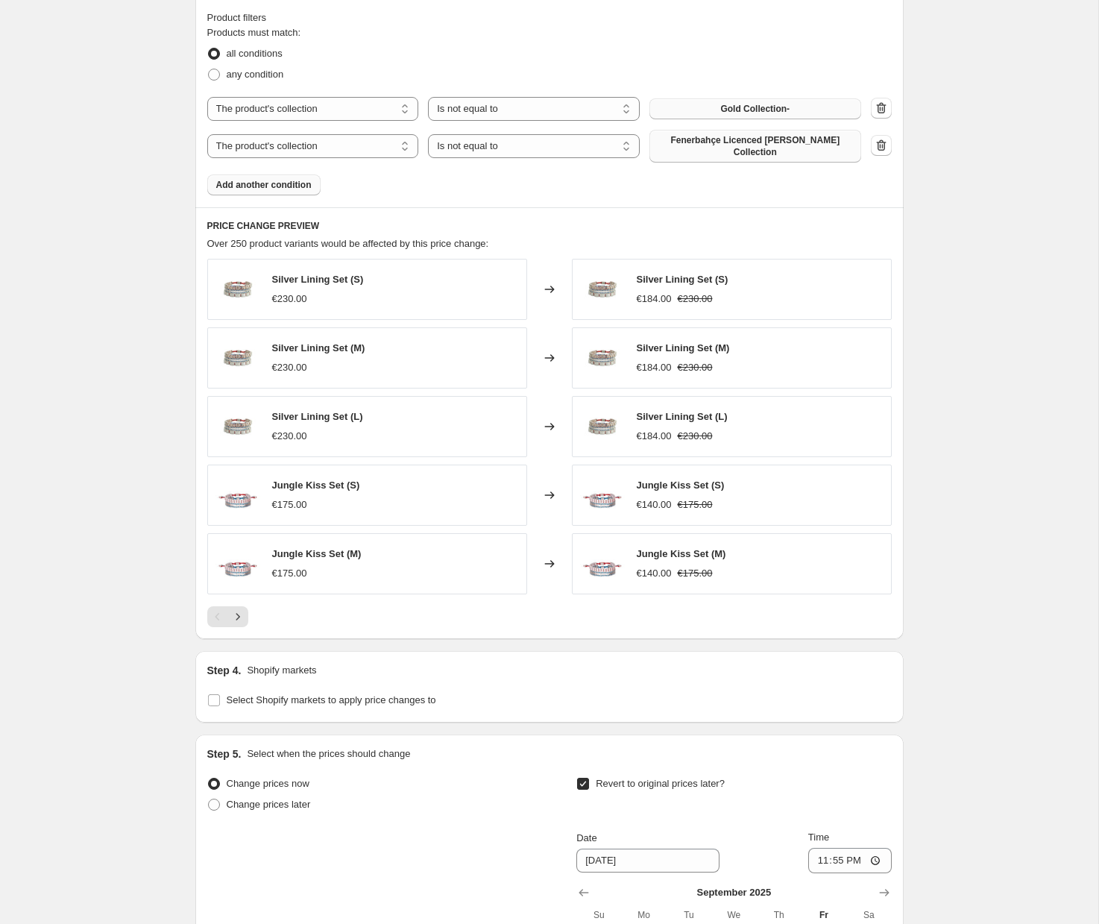
scroll to position [1115, 0]
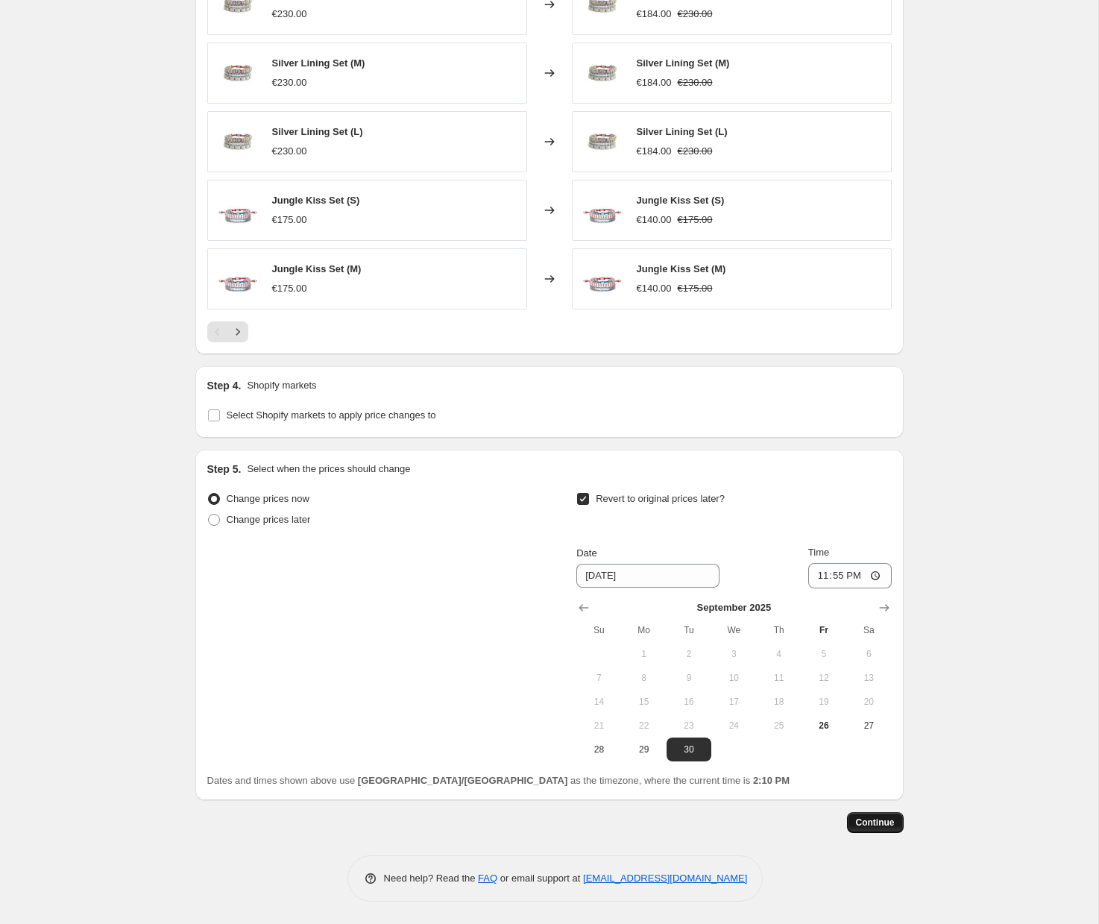
click at [857, 821] on span "Continue" at bounding box center [875, 822] width 39 height 12
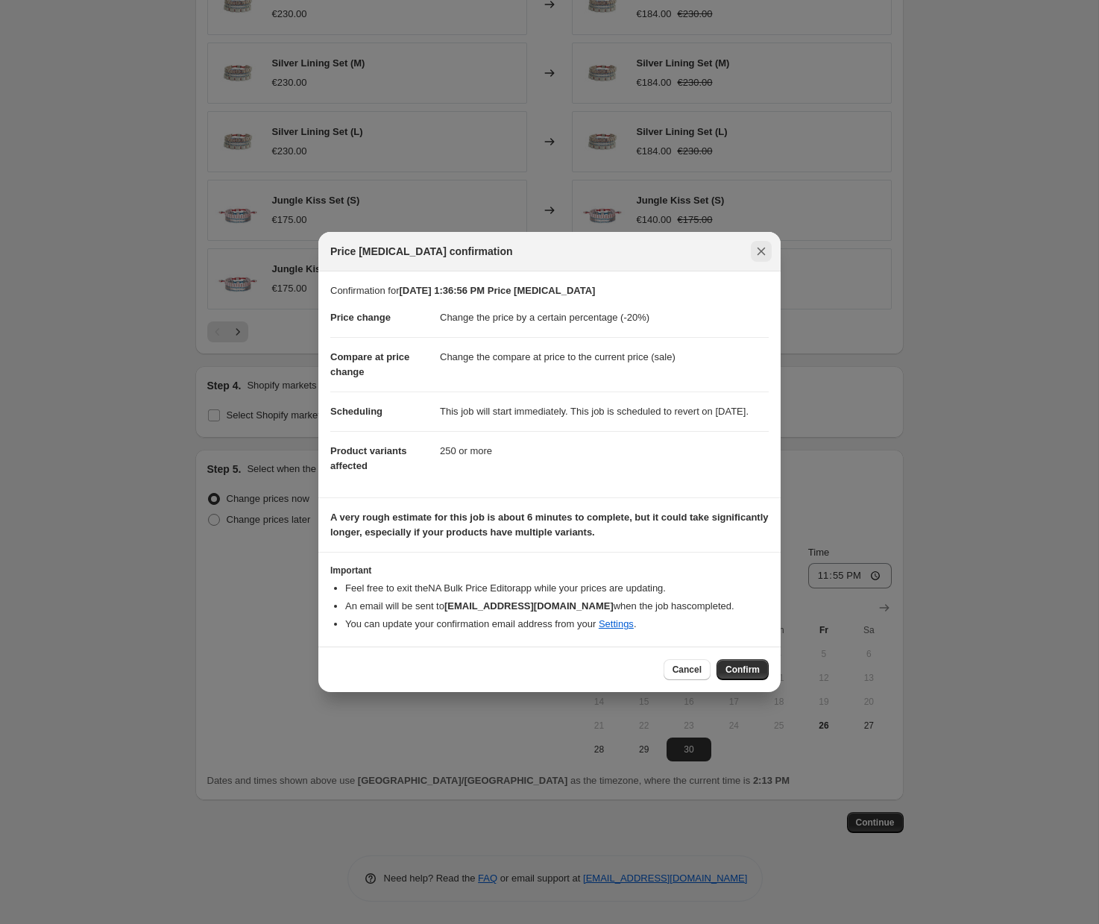
click at [761, 248] on icon "Close" at bounding box center [761, 252] width 8 height 8
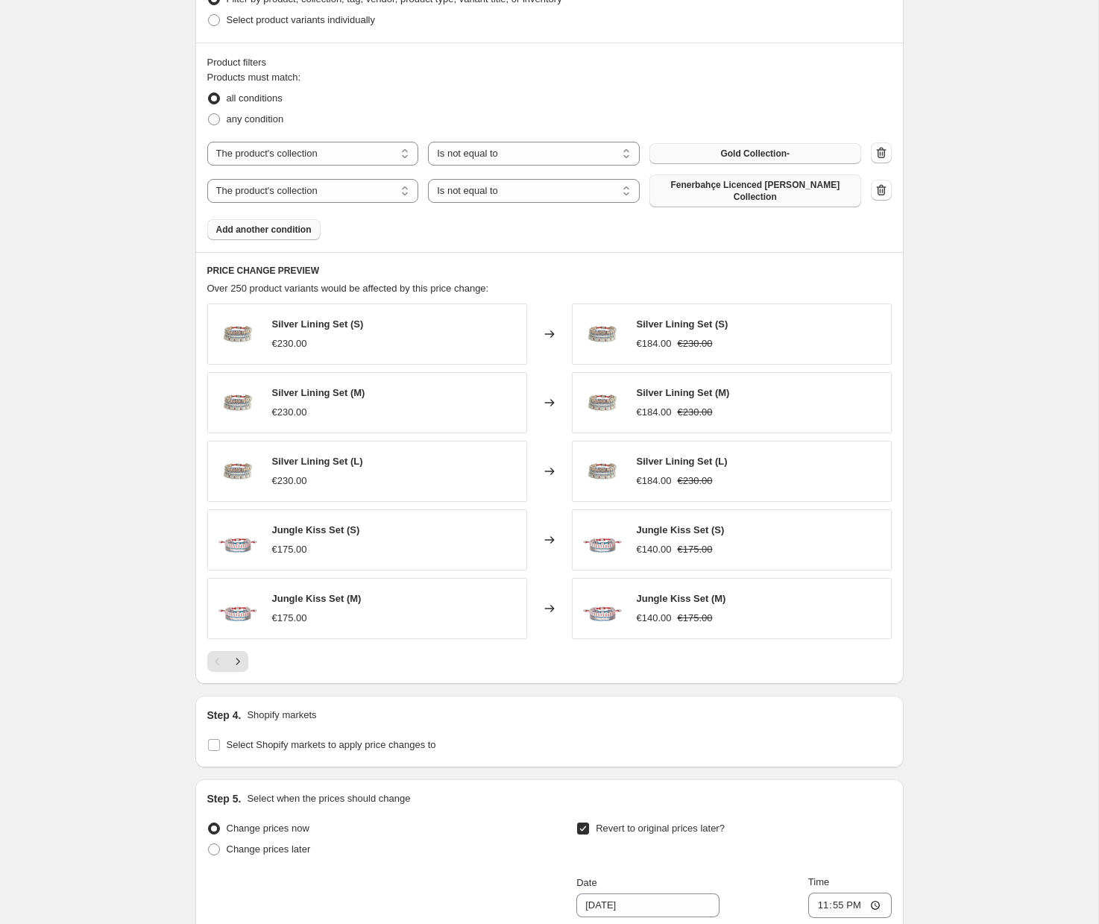
scroll to position [770, 0]
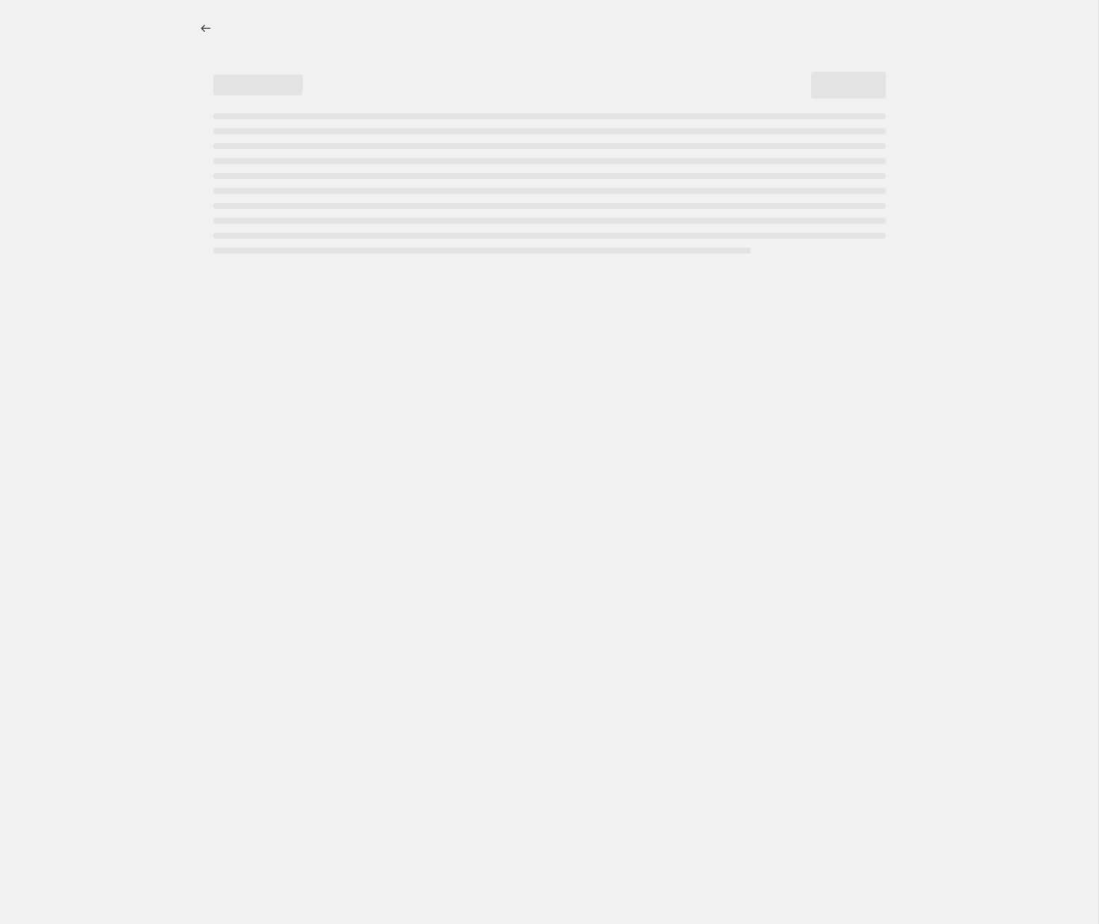
select select "percentage"
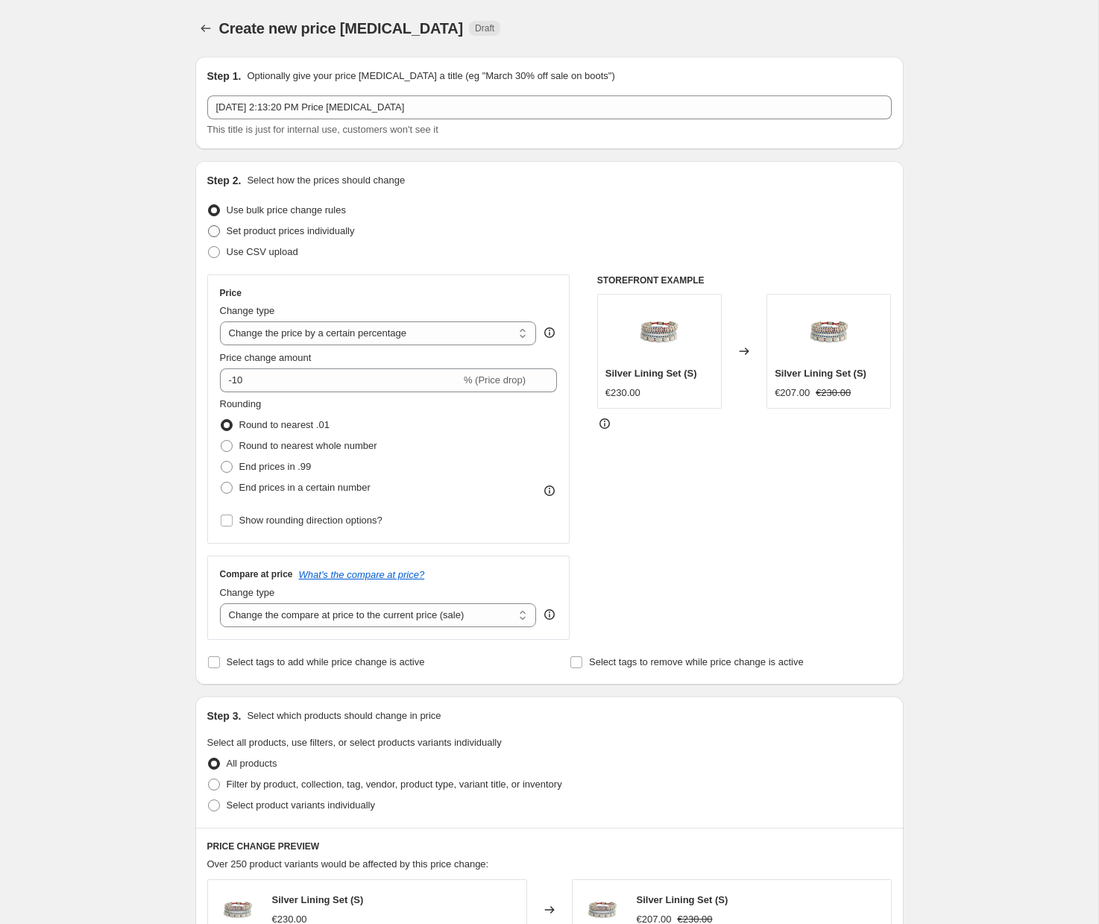
click at [321, 230] on span "Set product prices individually" at bounding box center [291, 230] width 128 height 11
click at [209, 226] on input "Set product prices individually" at bounding box center [208, 225] width 1 height 1
radio input "true"
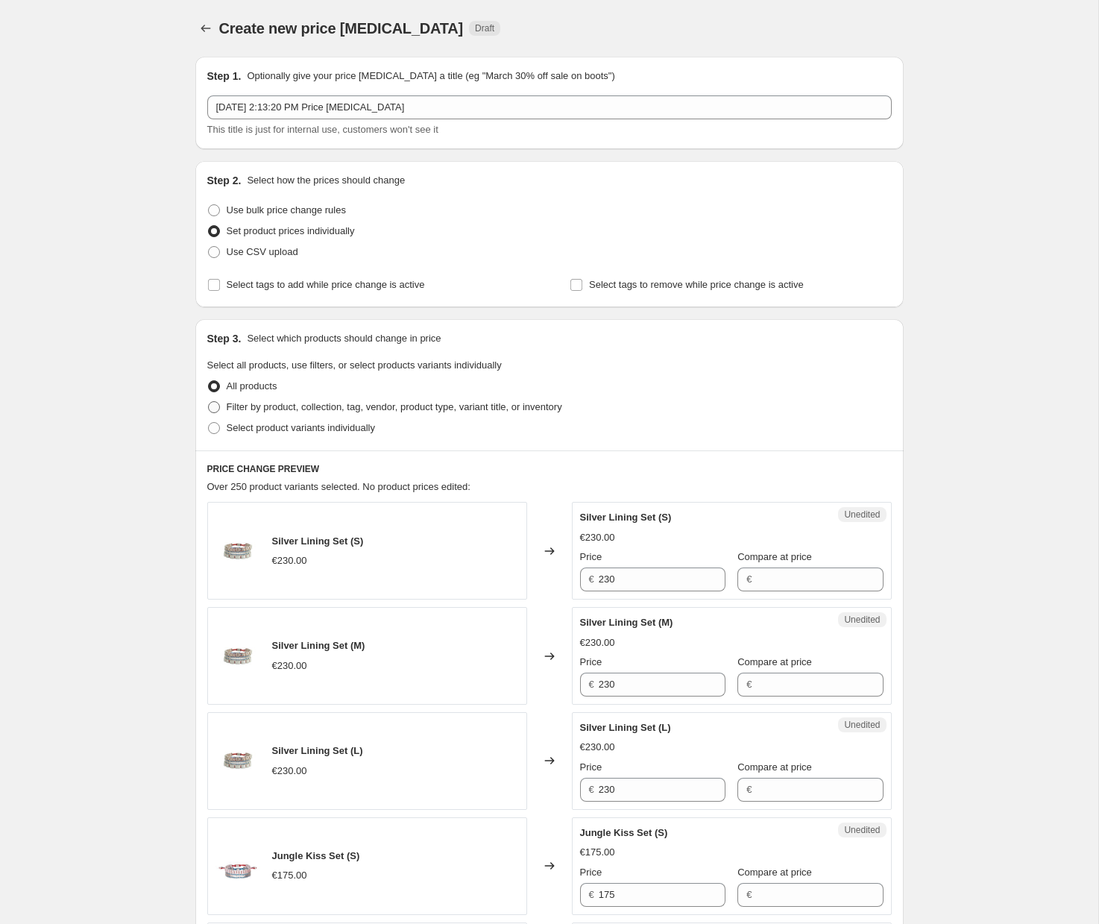
click at [221, 405] on label "Filter by product, collection, tag, vendor, product type, variant title, or inv…" at bounding box center [384, 407] width 355 height 21
click at [209, 402] on input "Filter by product, collection, tag, vendor, product type, variant title, or inv…" at bounding box center [208, 401] width 1 height 1
radio input "true"
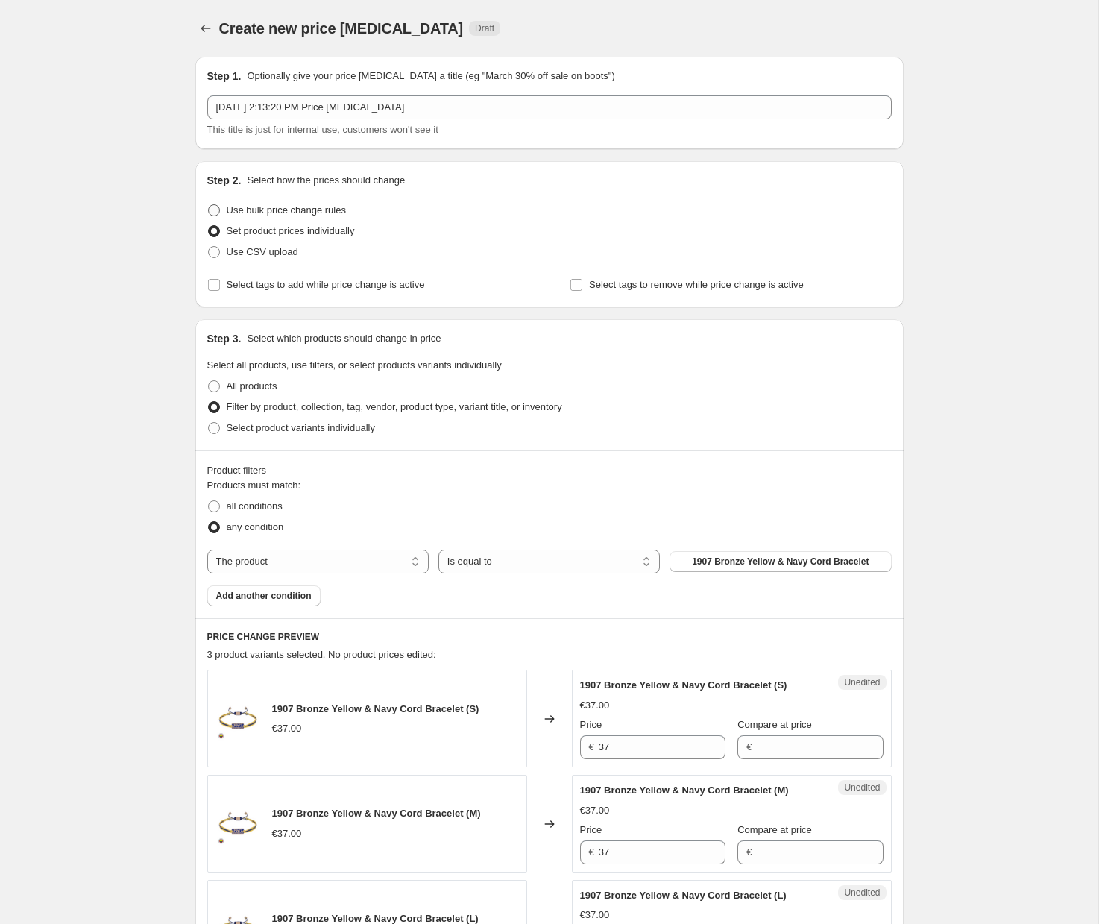
click at [309, 204] on span "Use bulk price change rules" at bounding box center [286, 209] width 119 height 11
click at [209, 204] on input "Use bulk price change rules" at bounding box center [208, 204] width 1 height 1
radio input "true"
select select "percentage"
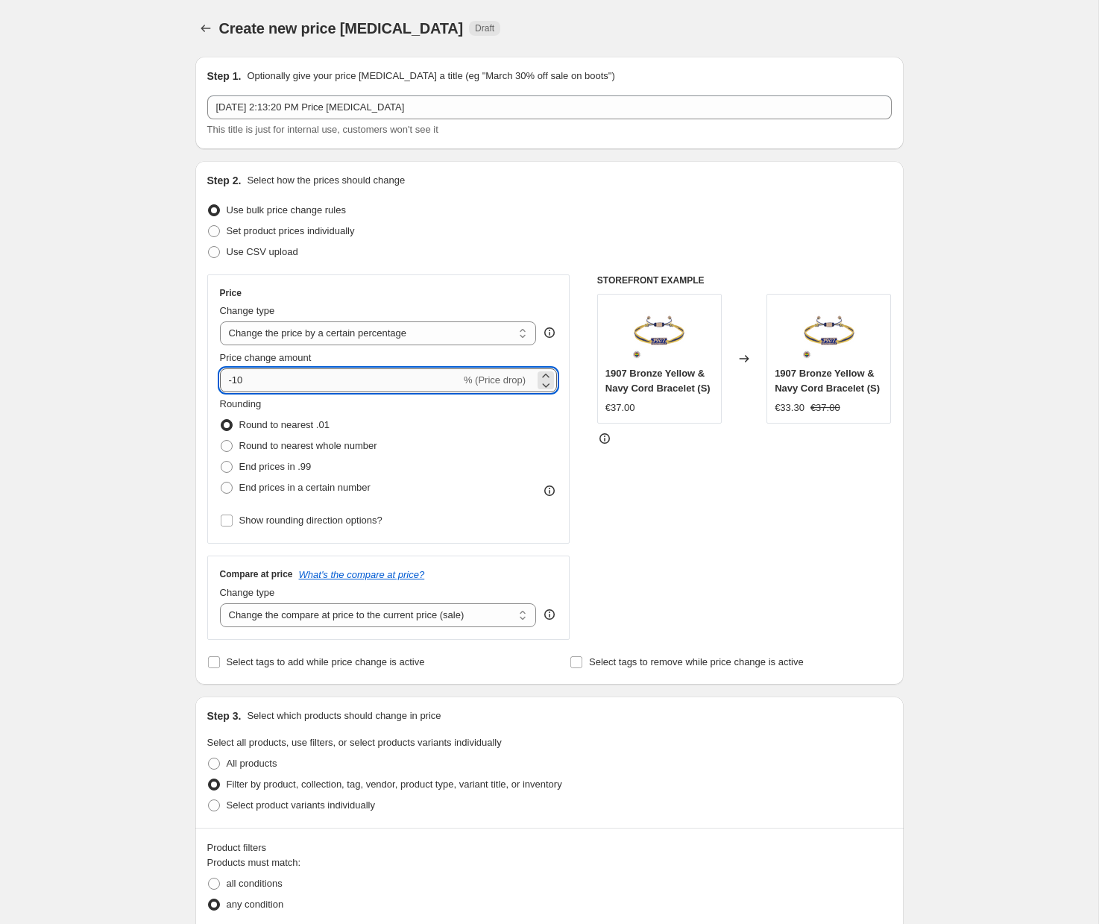
click at [274, 378] on input "-10" at bounding box center [340, 380] width 241 height 24
type input "-1"
type input "-20"
click at [325, 321] on select "Change the price to a certain amount Change the price by a certain amount Chang…" at bounding box center [378, 333] width 317 height 24
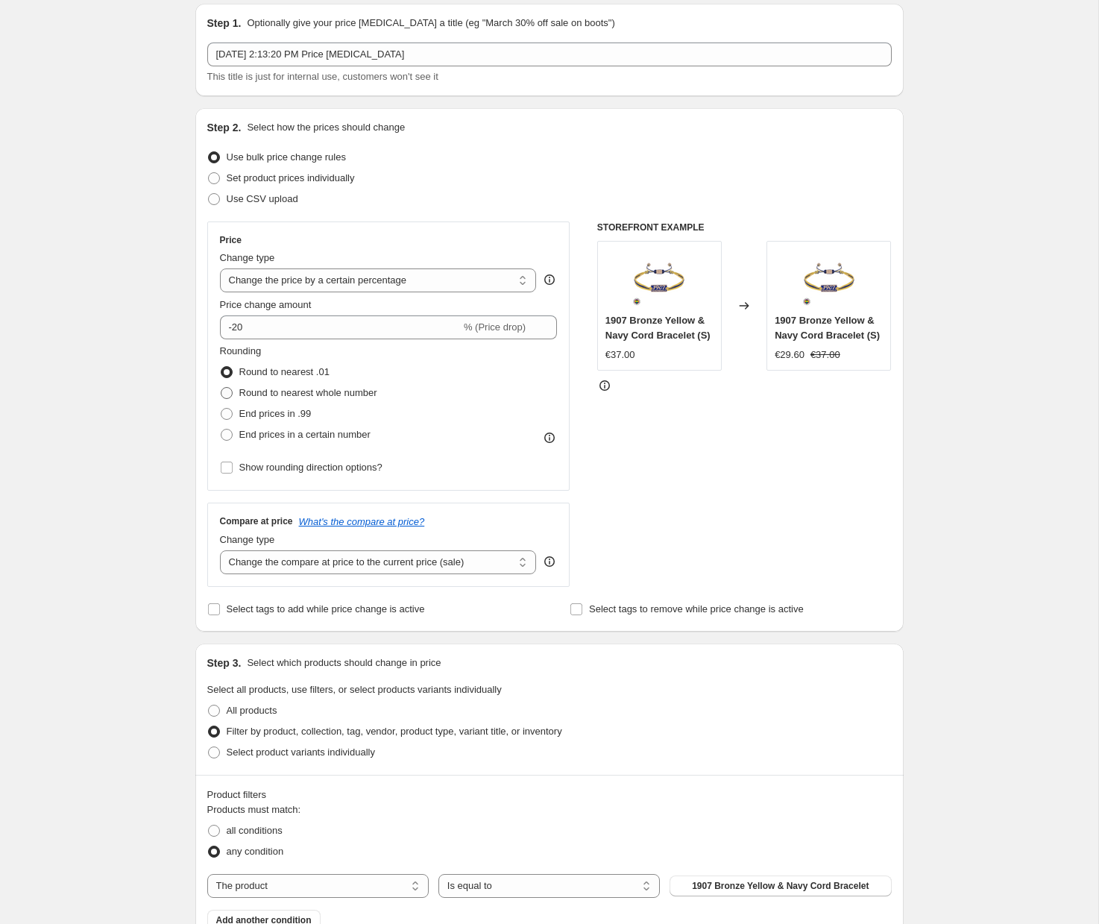
click at [254, 392] on span "Round to nearest whole number" at bounding box center [308, 392] width 138 height 11
click at [221, 388] on input "Round to nearest whole number" at bounding box center [221, 387] width 1 height 1
radio input "true"
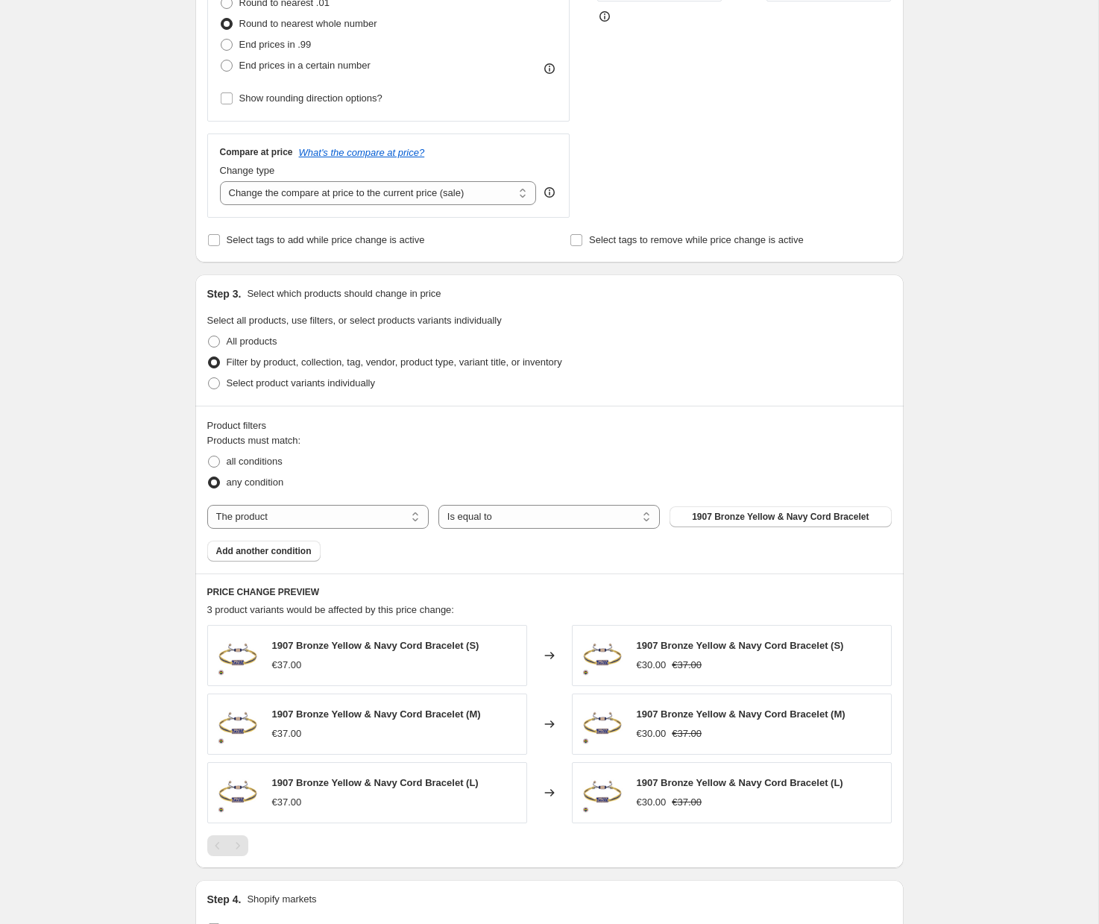
scroll to position [464, 0]
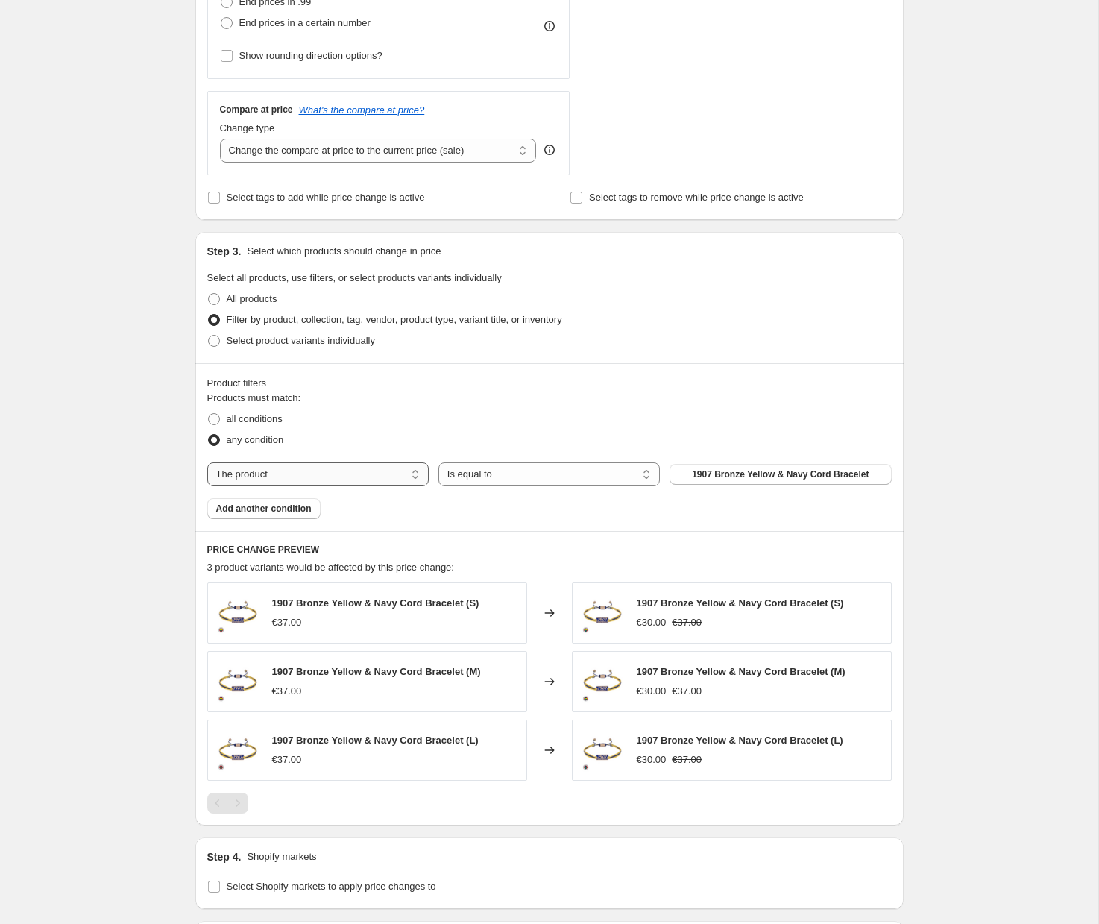
click at [277, 479] on select "The product The product's collection The product's tag The product's vendor The…" at bounding box center [317, 474] width 221 height 24
select select "collection"
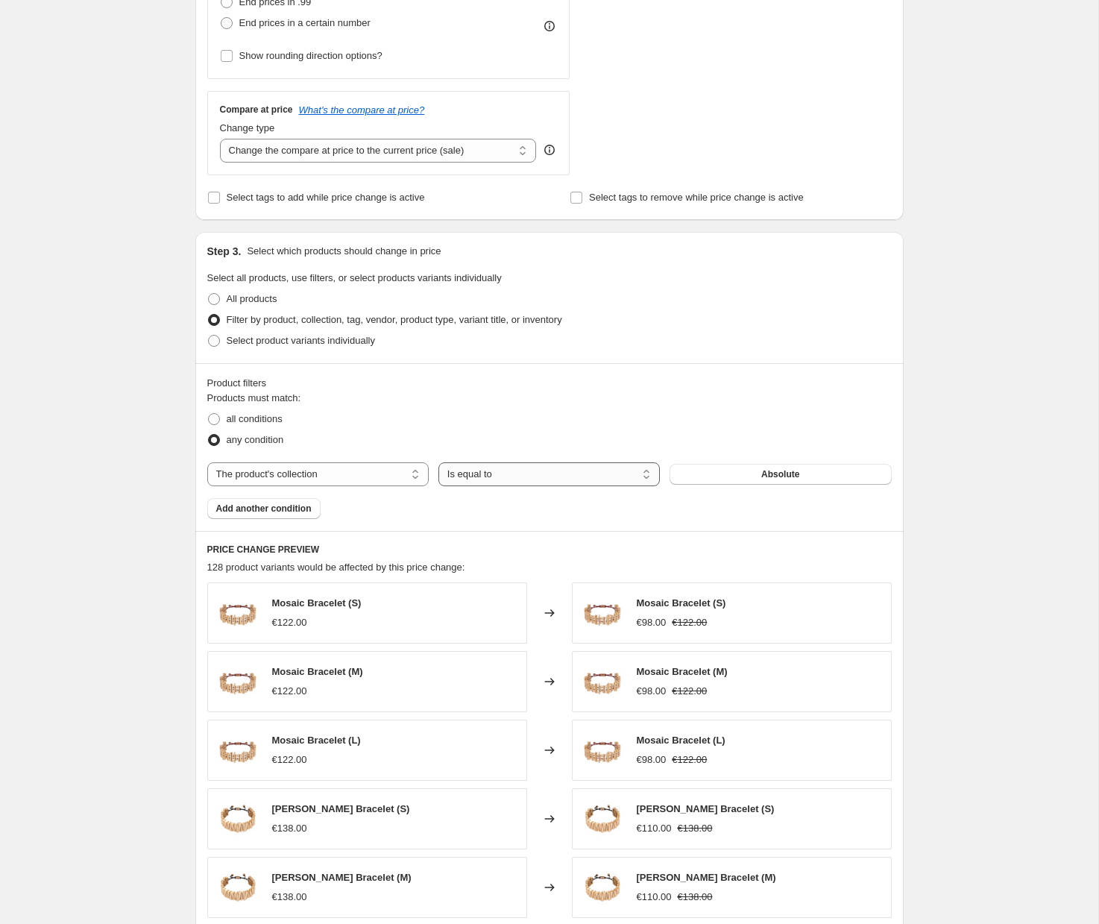
click at [552, 475] on select "Is equal to Is not equal to" at bounding box center [548, 474] width 221 height 24
select select "not_equal"
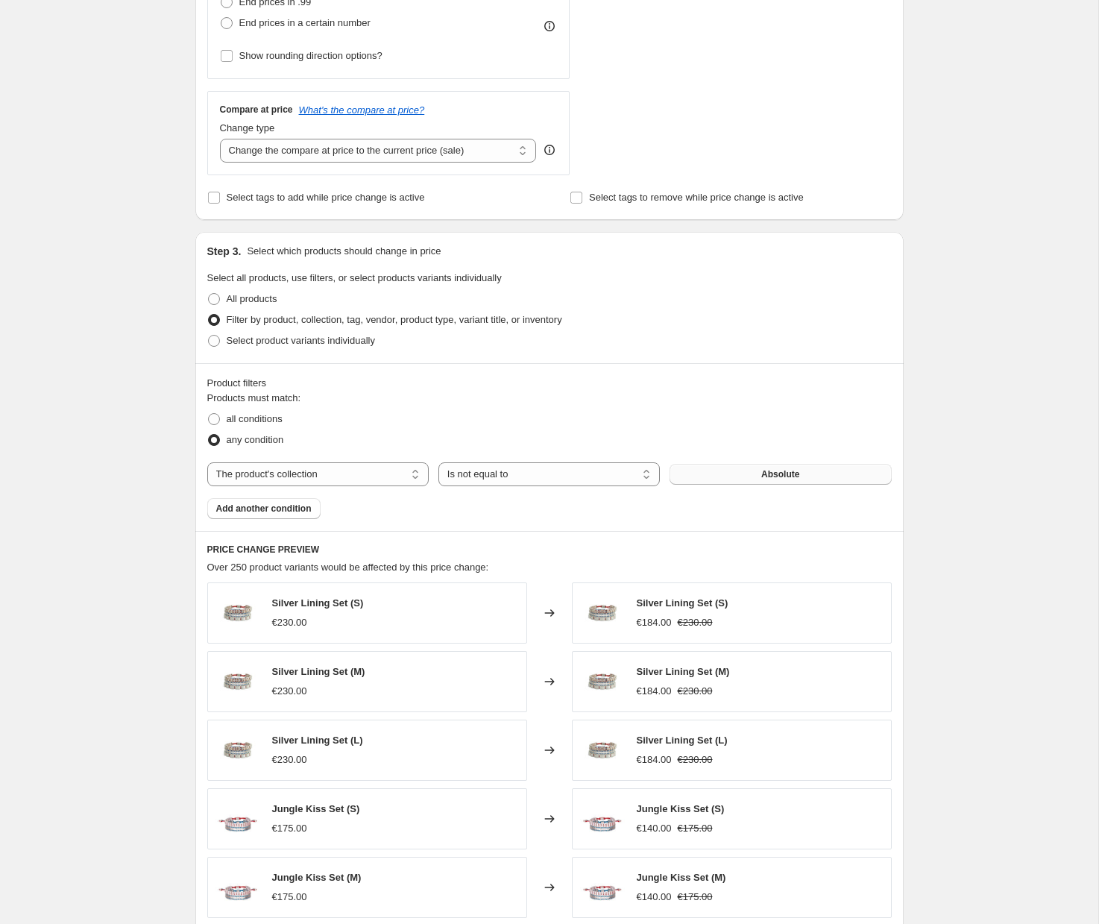
click at [762, 475] on span "Absolute" at bounding box center [780, 474] width 38 height 12
click at [287, 503] on span "Add another condition" at bounding box center [263, 509] width 95 height 12
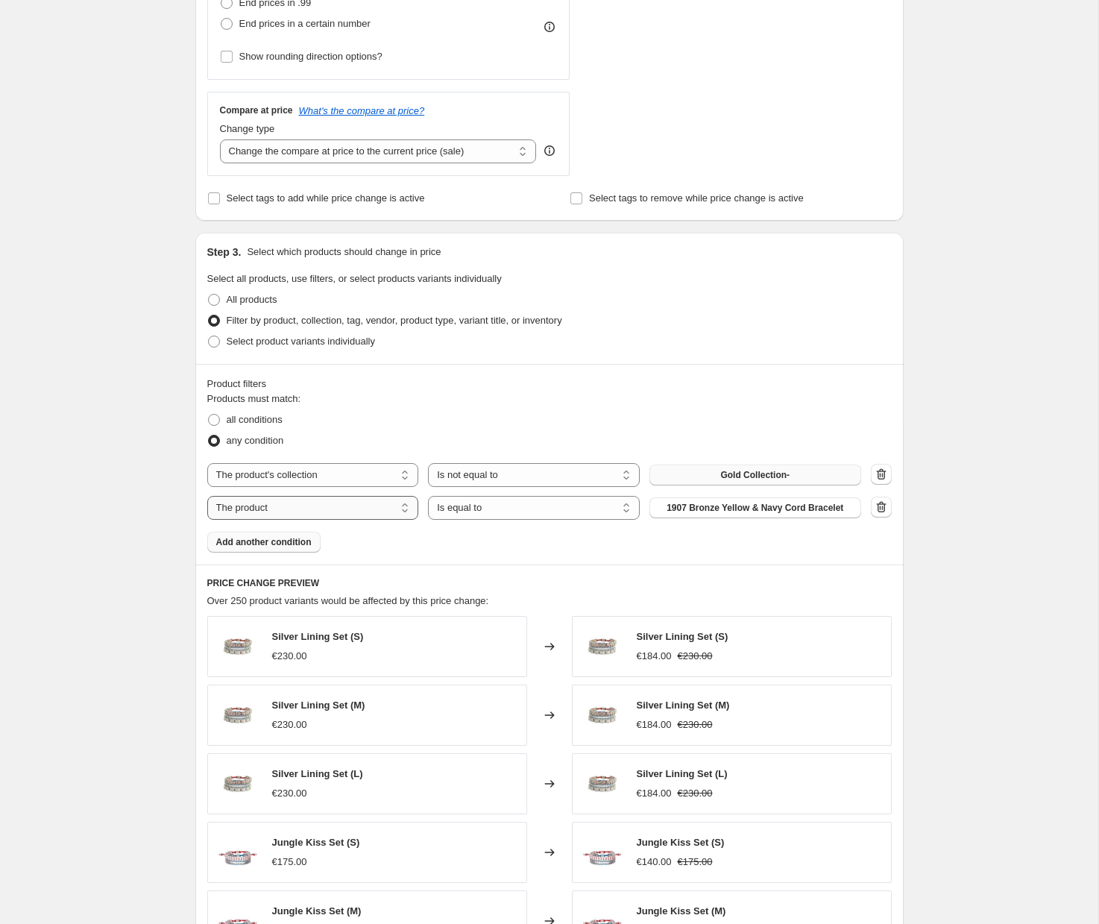
click at [284, 514] on select "The product The product's collection The product's tag The product's vendor The…" at bounding box center [313, 508] width 212 height 24
select select "collection"
click at [812, 546] on div "Products must match: all conditions any condition The product The product's col…" at bounding box center [549, 471] width 684 height 161
click at [685, 551] on div "Products must match: all conditions any condition The product The product's col…" at bounding box center [549, 471] width 684 height 161
click at [514, 494] on div "The product The product's collection The product's tag The product's vendor The…" at bounding box center [549, 491] width 684 height 57
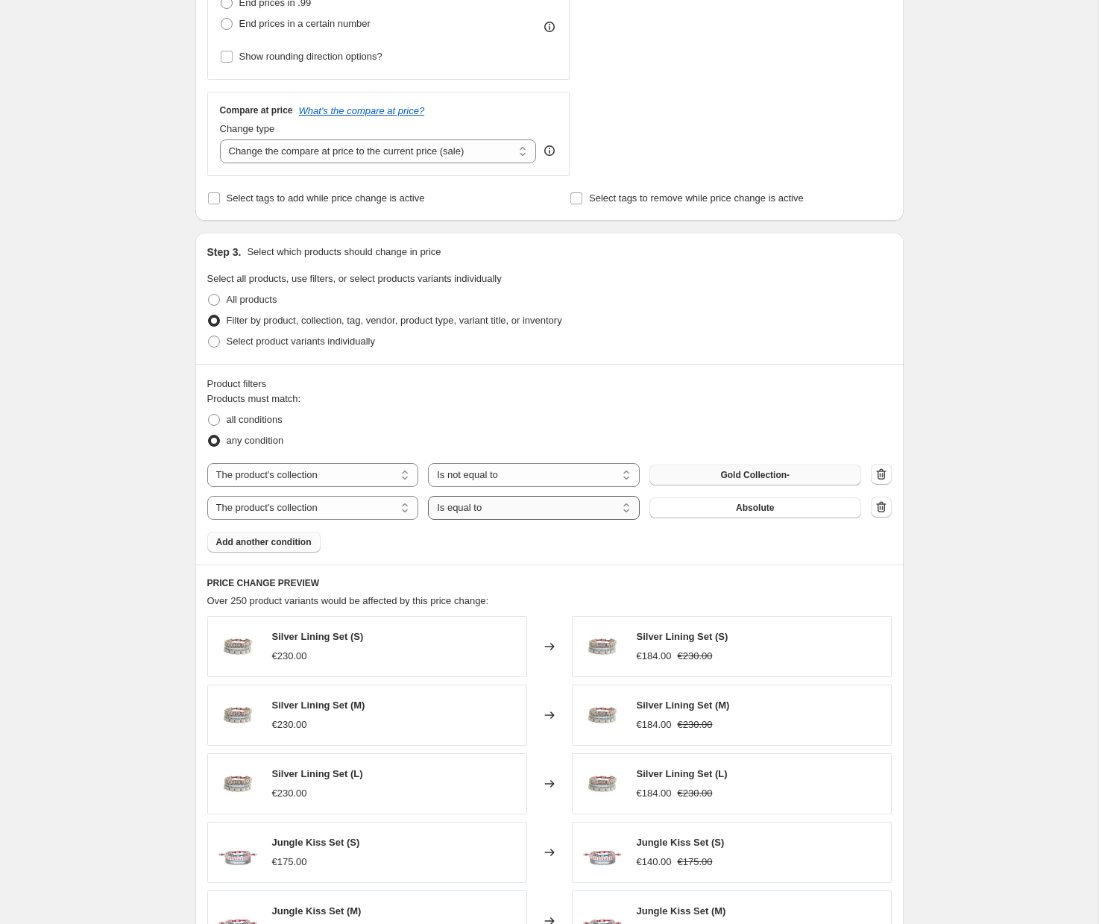
click at [502, 505] on select "Is equal to Is not equal to" at bounding box center [534, 508] width 212 height 24
select select "not_equal"
click at [748, 505] on span "Absolute" at bounding box center [755, 508] width 38 height 12
click at [286, 546] on span "Add another condition" at bounding box center [263, 542] width 95 height 12
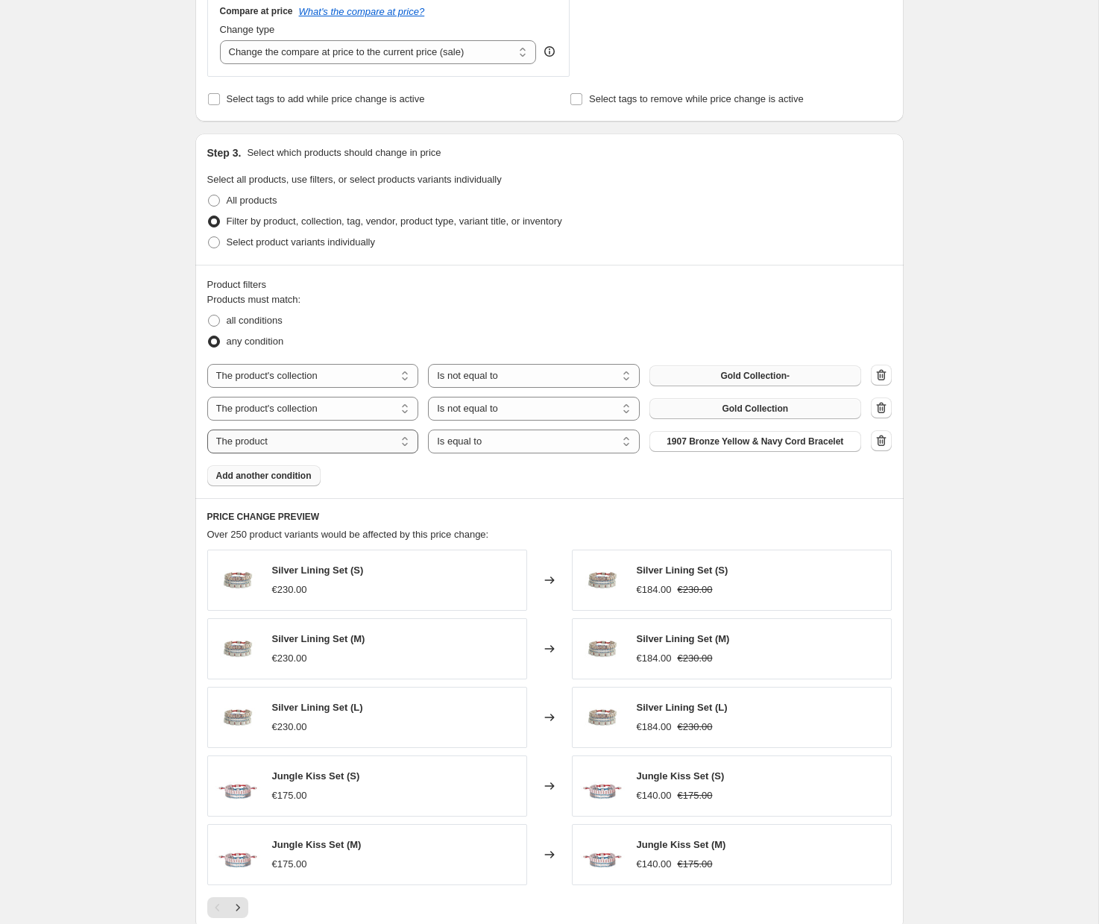
scroll to position [552, 0]
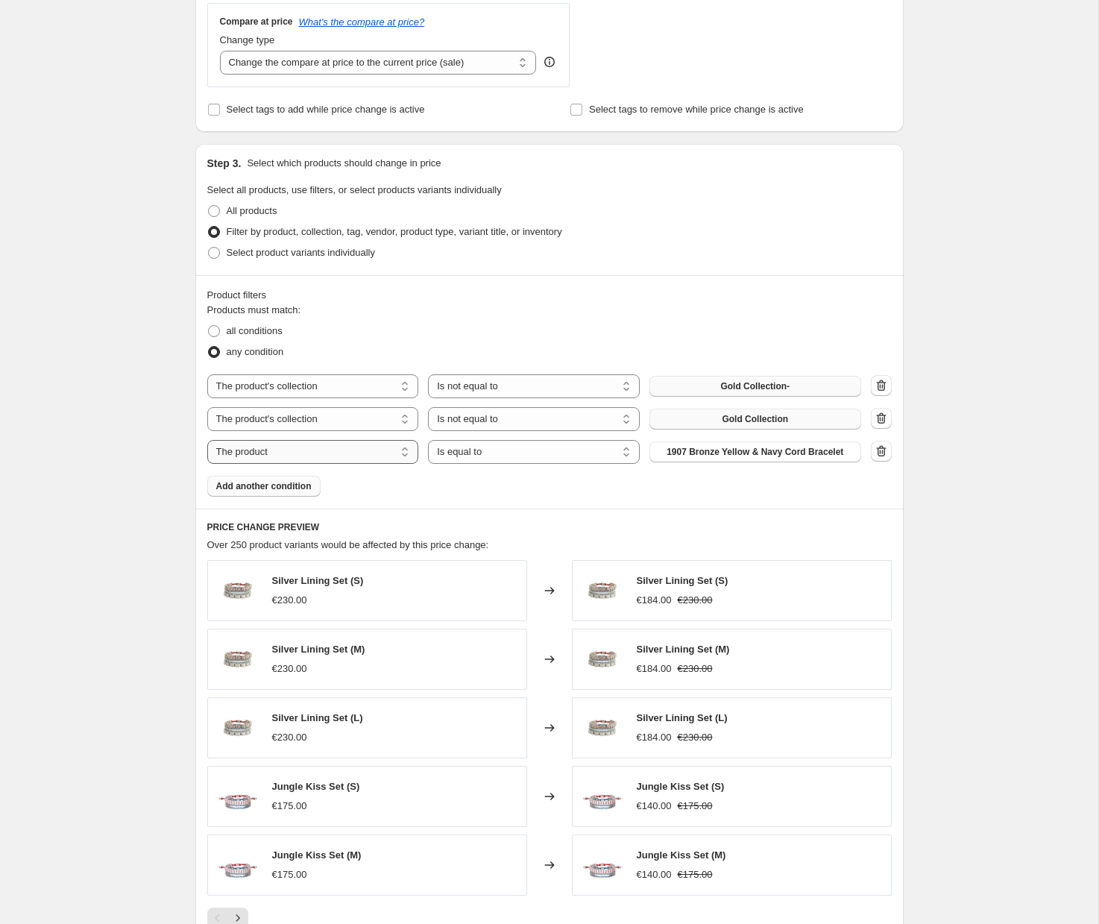
click at [340, 453] on select "The product The product's collection The product's tag The product's vendor The…" at bounding box center [313, 452] width 212 height 24
select select "collection"
click at [525, 457] on select "Is equal to Is not equal to" at bounding box center [534, 452] width 212 height 24
select select "not_equal"
click at [743, 456] on span "Absolute" at bounding box center [755, 452] width 38 height 12
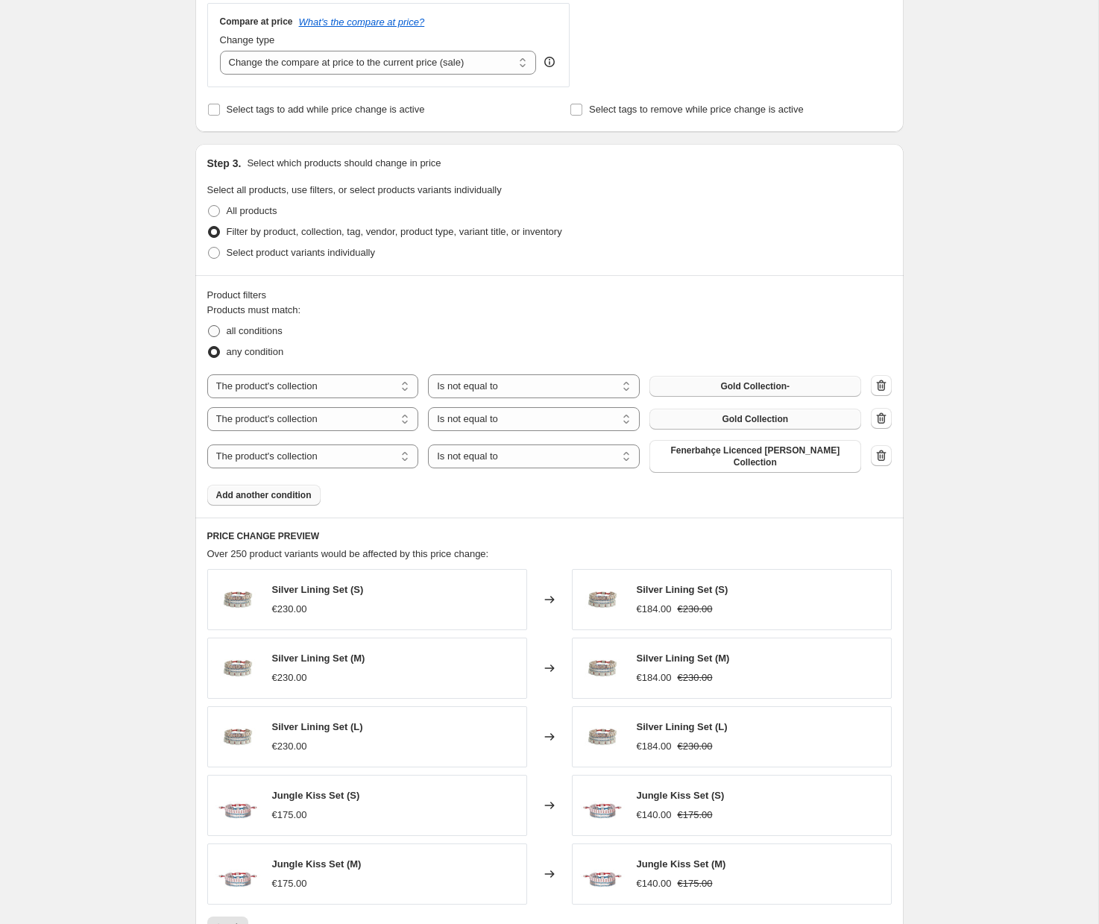
click at [212, 328] on span at bounding box center [214, 331] width 12 height 12
click at [209, 326] on input "all conditions" at bounding box center [208, 325] width 1 height 1
radio input "true"
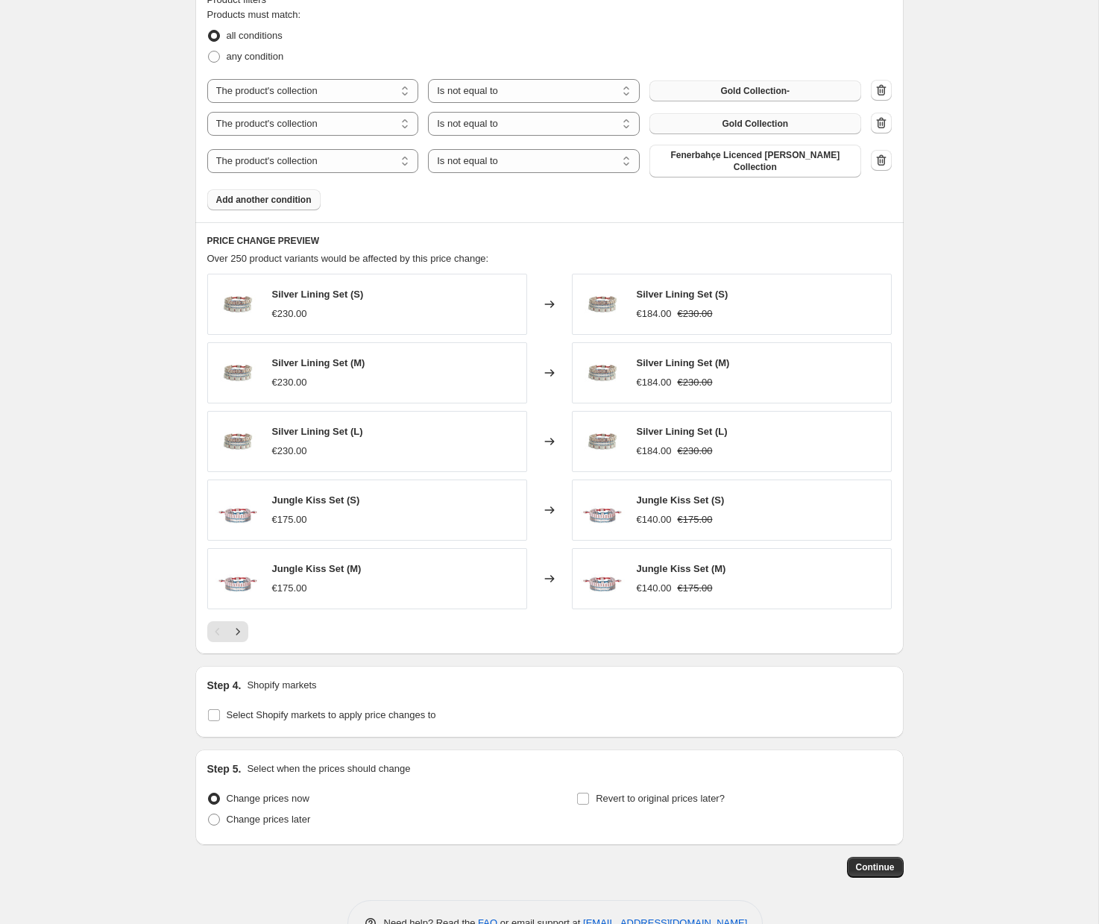
scroll to position [892, 0]
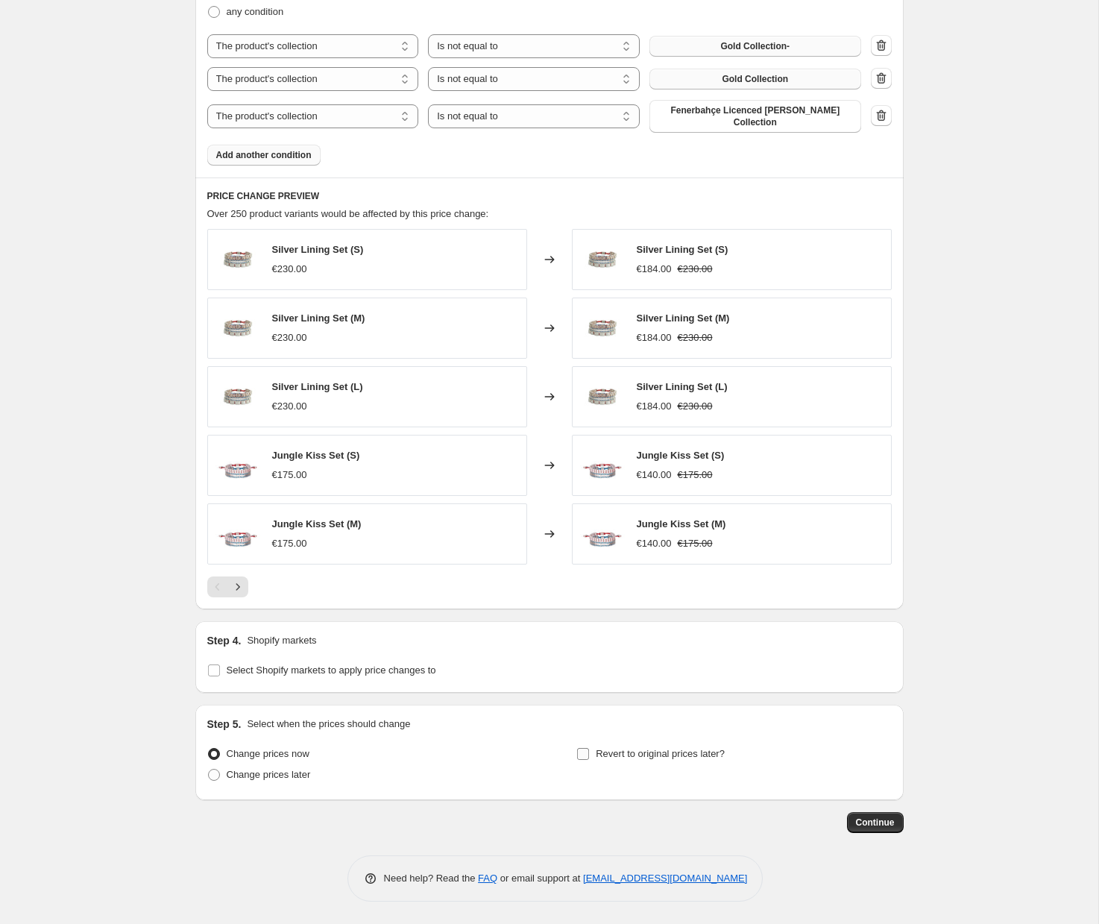
click at [640, 758] on span "Revert to original prices later?" at bounding box center [660, 753] width 129 height 11
click at [589, 758] on input "Revert to original prices later?" at bounding box center [583, 754] width 12 height 12
checkbox input "true"
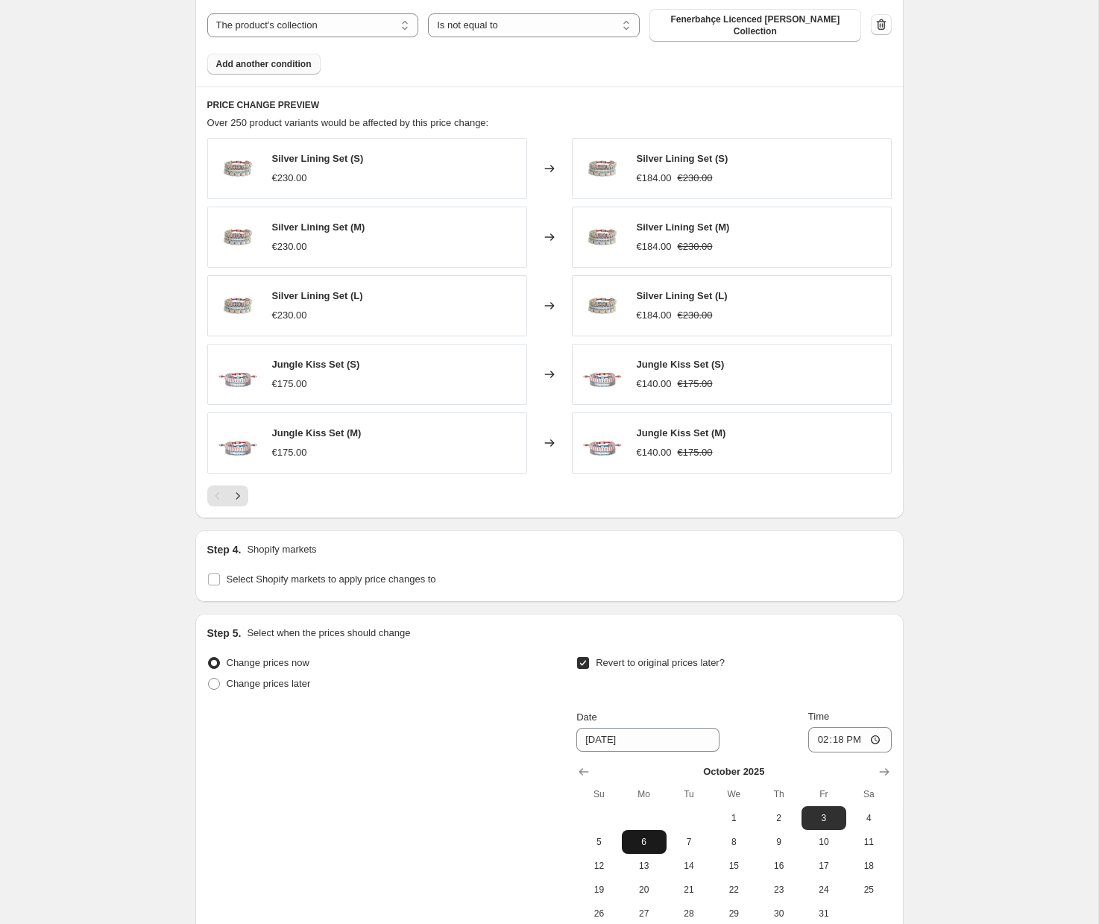
scroll to position [1147, 0]
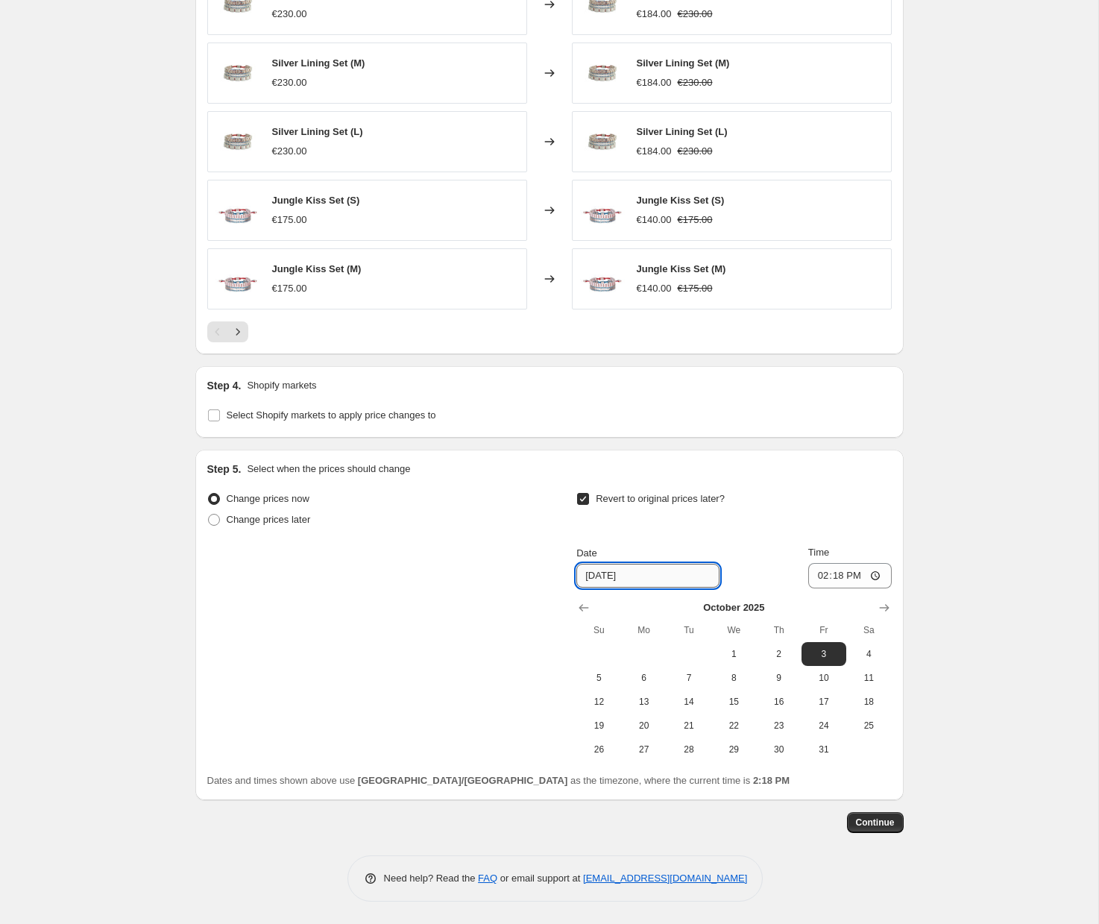
click at [670, 576] on input "[DATE]" at bounding box center [647, 576] width 143 height 24
click at [778, 550] on div "Date [DATE] Time 14:18" at bounding box center [733, 566] width 315 height 43
click at [574, 602] on button "Show previous month, September 2025" at bounding box center [583, 607] width 21 height 21
click at [683, 754] on span "30" at bounding box center [688, 749] width 33 height 12
type input "[DATE]"
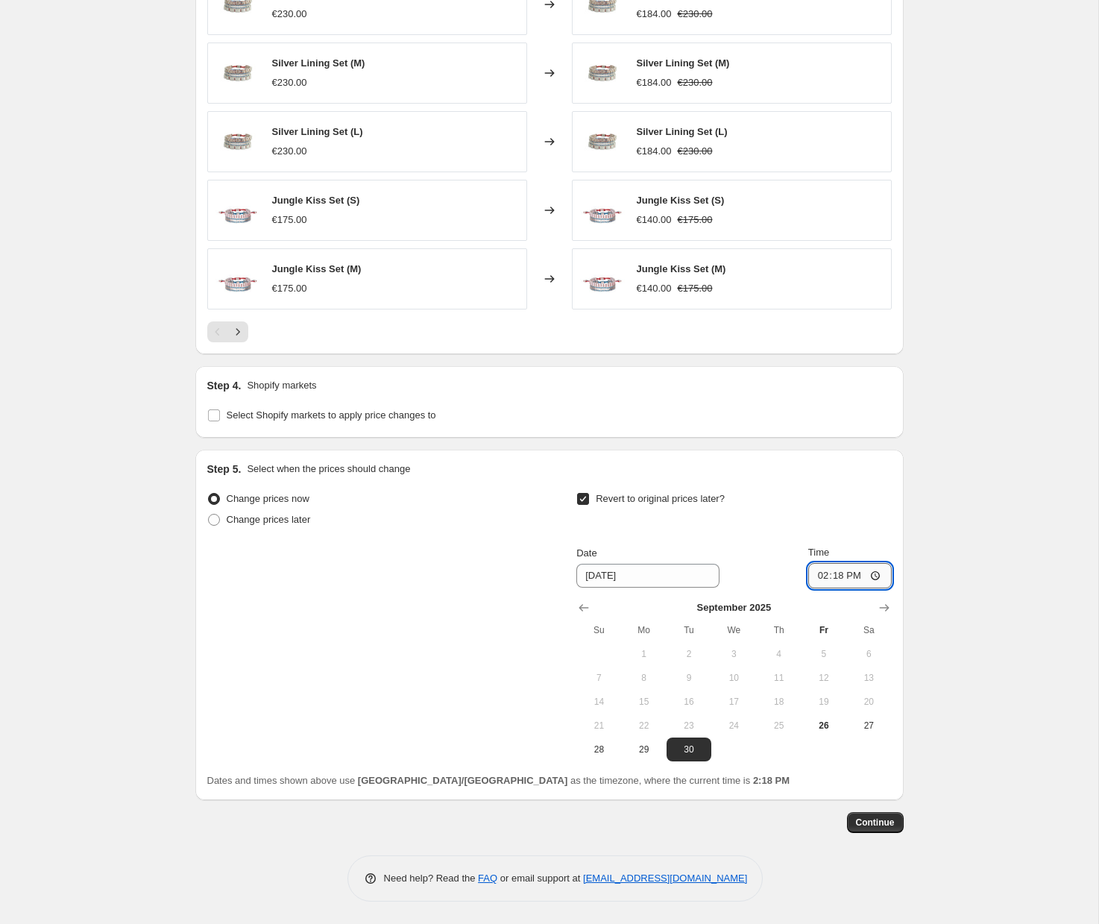
click at [878, 574] on input "14:18" at bounding box center [849, 575] width 83 height 25
type input "23:58"
click at [874, 545] on div "Time" at bounding box center [849, 552] width 83 height 15
click at [895, 828] on button "Continue" at bounding box center [875, 822] width 57 height 21
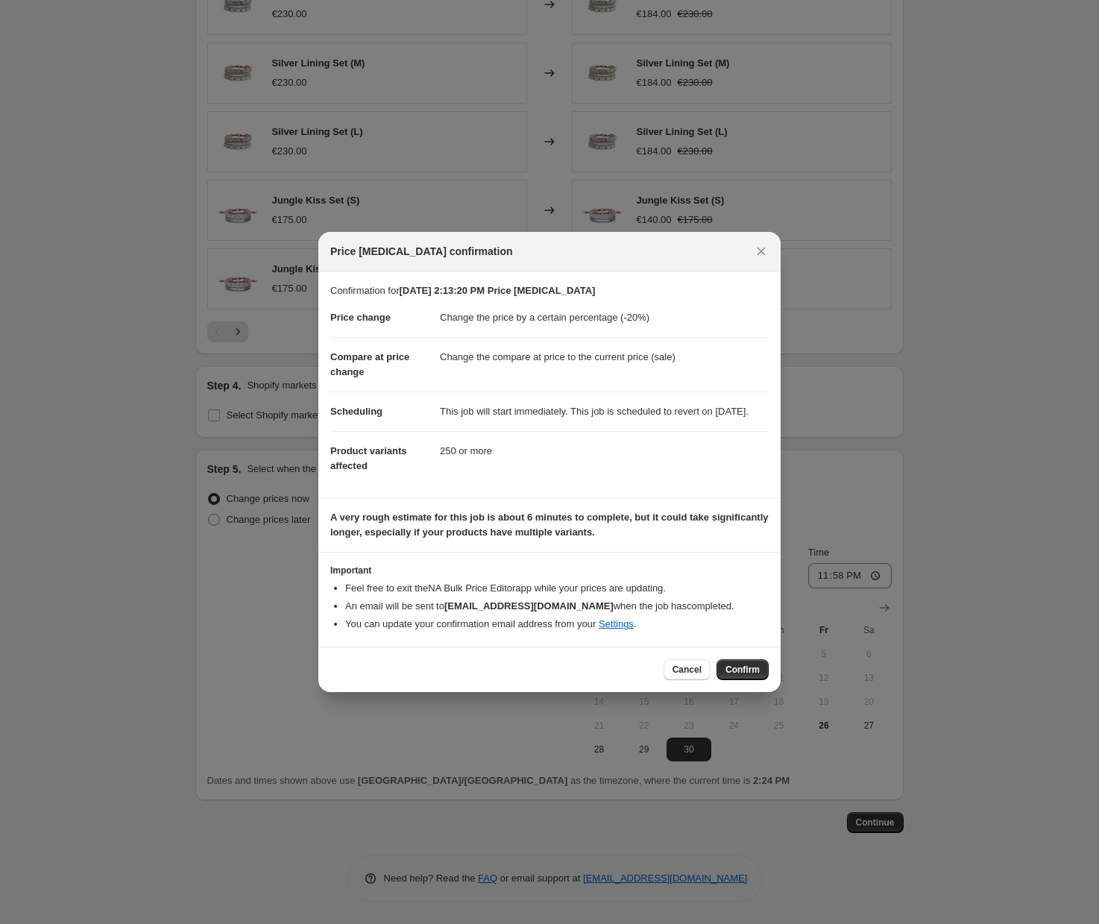
click at [746, 669] on button "Confirm" at bounding box center [742, 669] width 52 height 21
